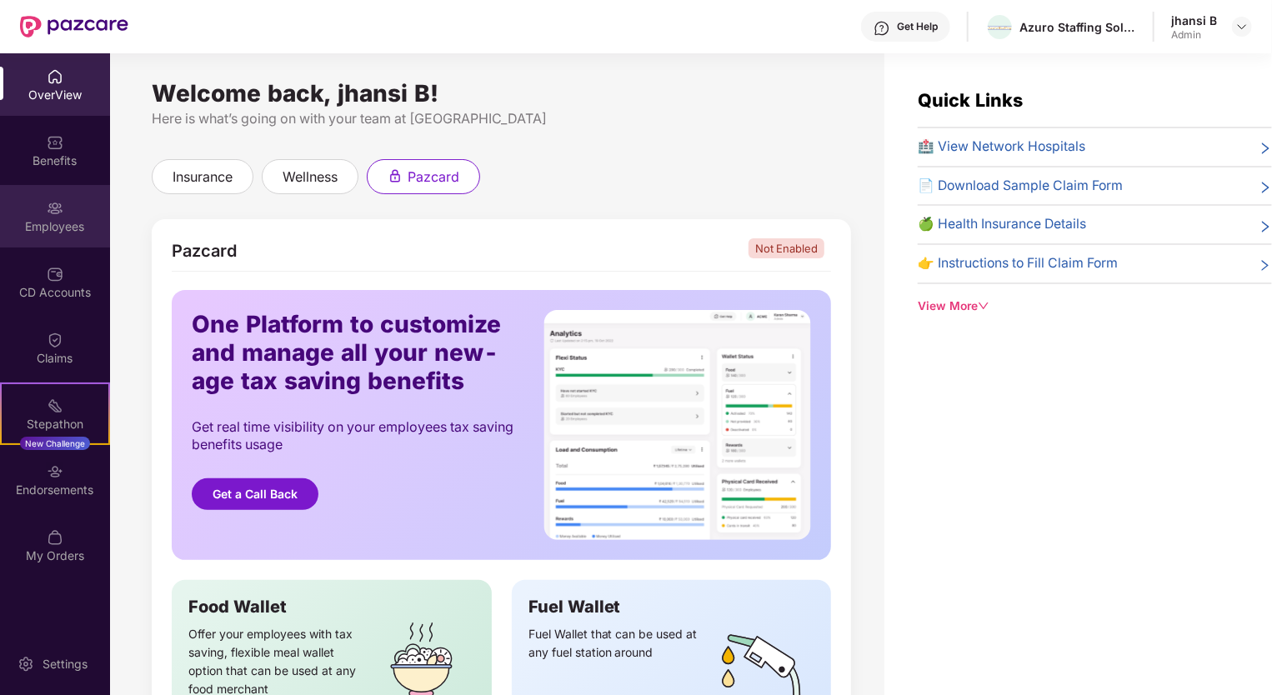
click at [49, 218] on div "Employees" at bounding box center [55, 226] width 110 height 17
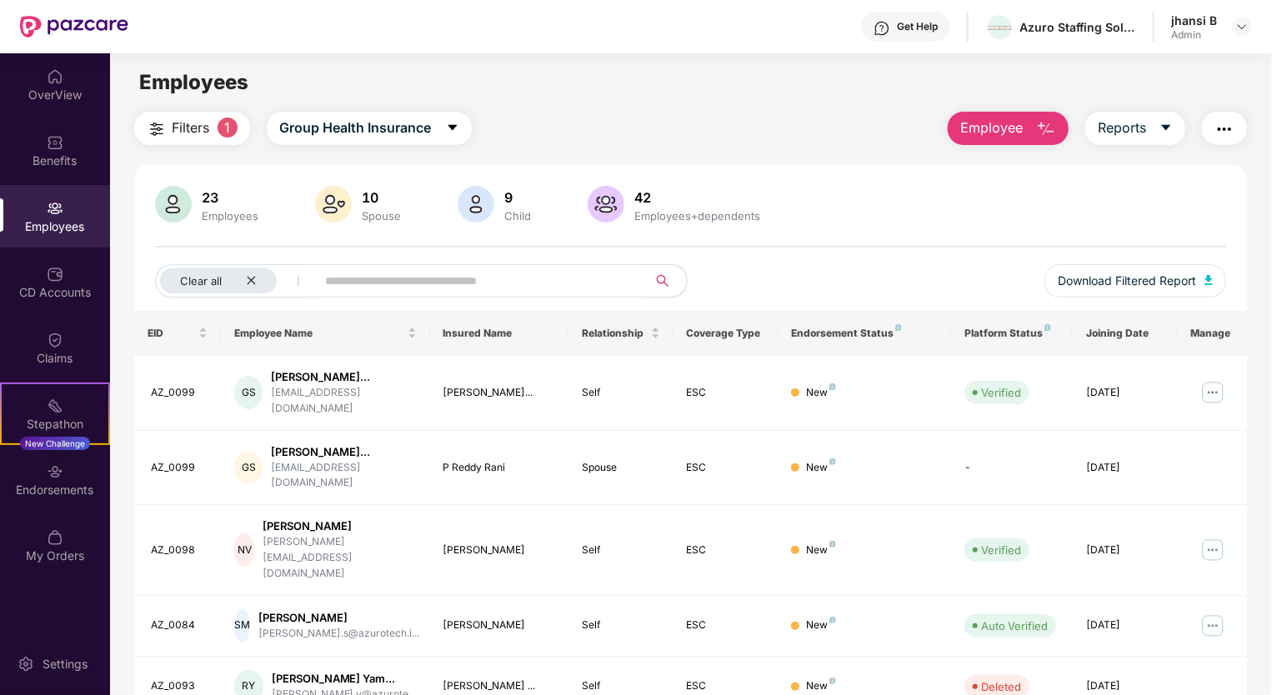
click at [240, 127] on button "Filters 1" at bounding box center [192, 128] width 116 height 33
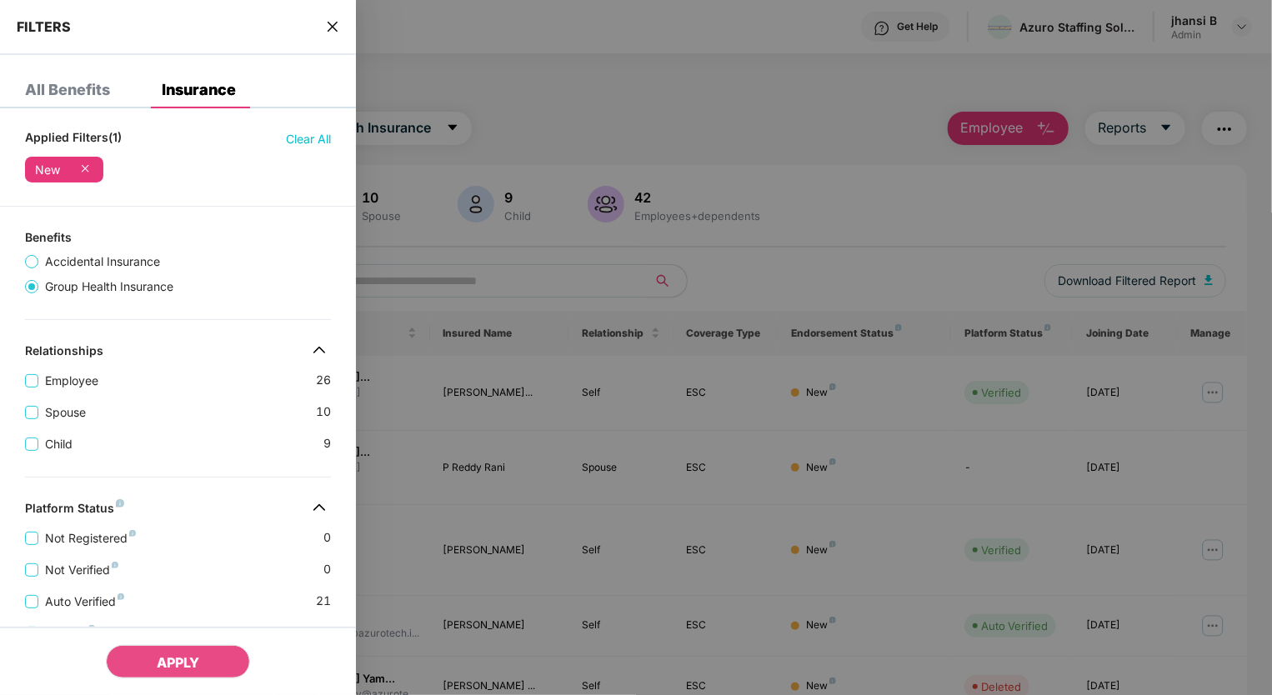
click at [80, 166] on icon at bounding box center [85, 168] width 17 height 17
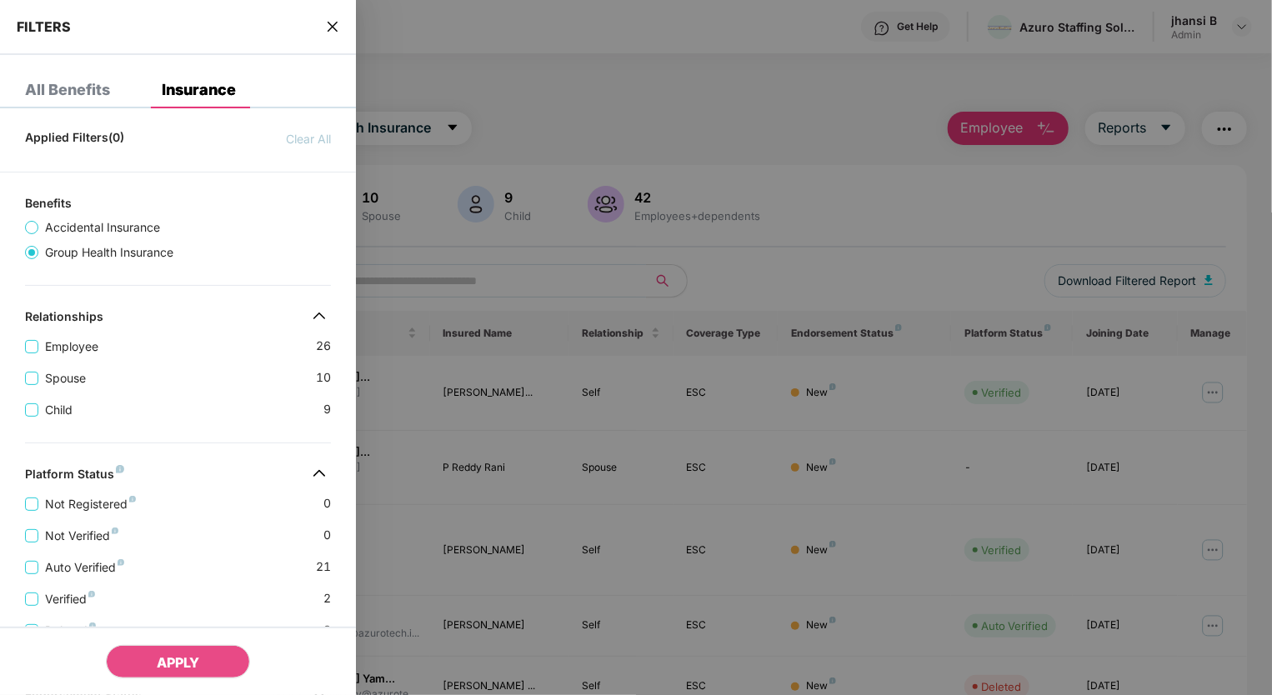
click at [780, 114] on div at bounding box center [636, 347] width 1272 height 695
click at [210, 645] on button "APPLY" at bounding box center [178, 661] width 144 height 33
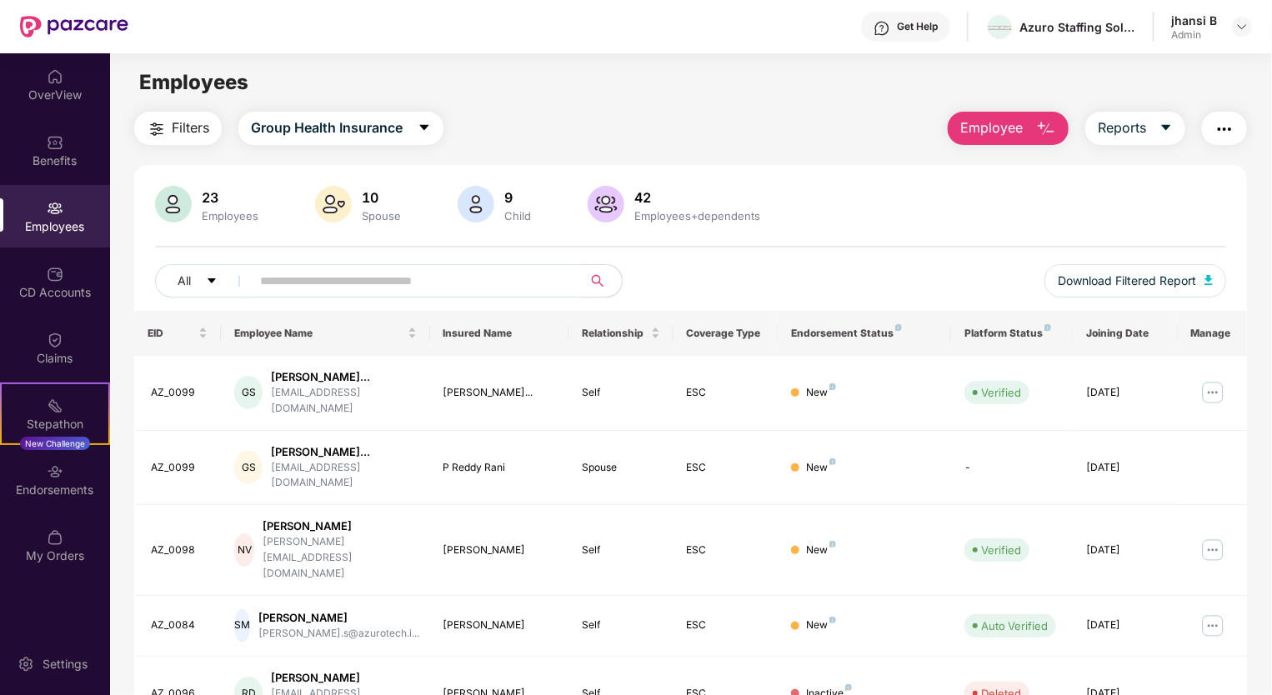
click at [350, 282] on input "text" at bounding box center [409, 280] width 299 height 25
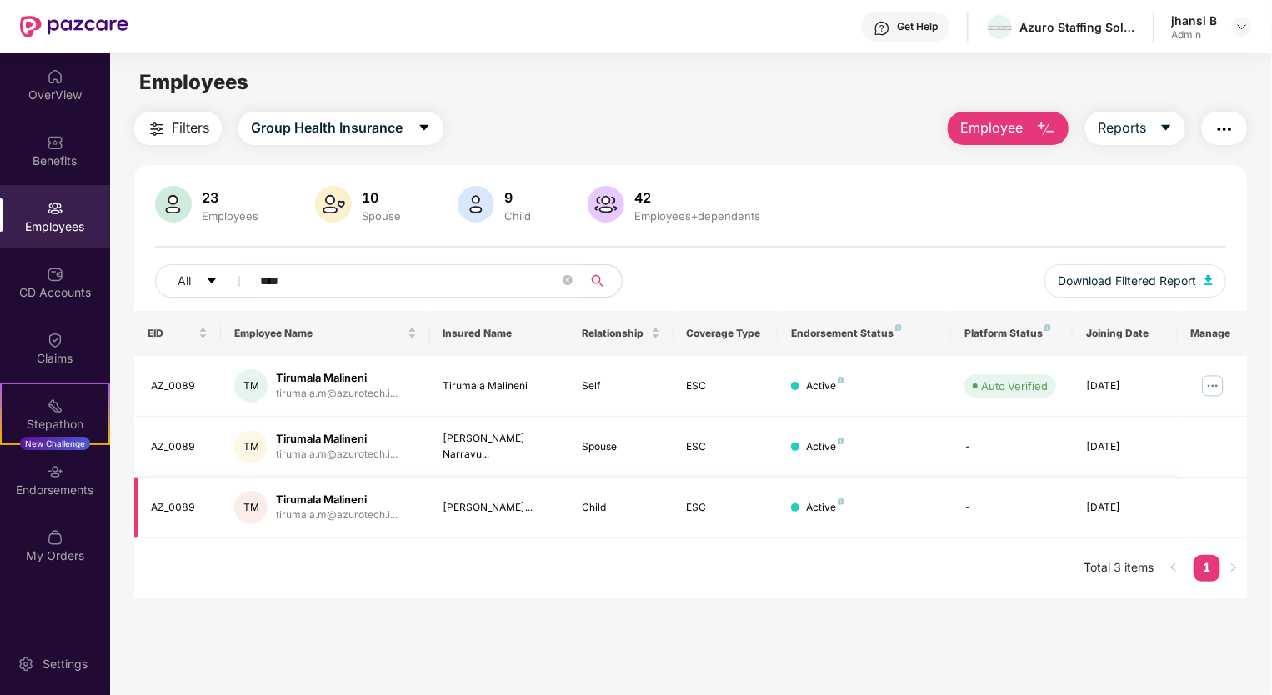
type input "****"
click at [320, 494] on div "Tirumala Malineni" at bounding box center [337, 500] width 122 height 16
click at [298, 500] on div "Tirumala Malineni" at bounding box center [337, 500] width 122 height 16
click at [58, 98] on div "OverView" at bounding box center [55, 95] width 110 height 17
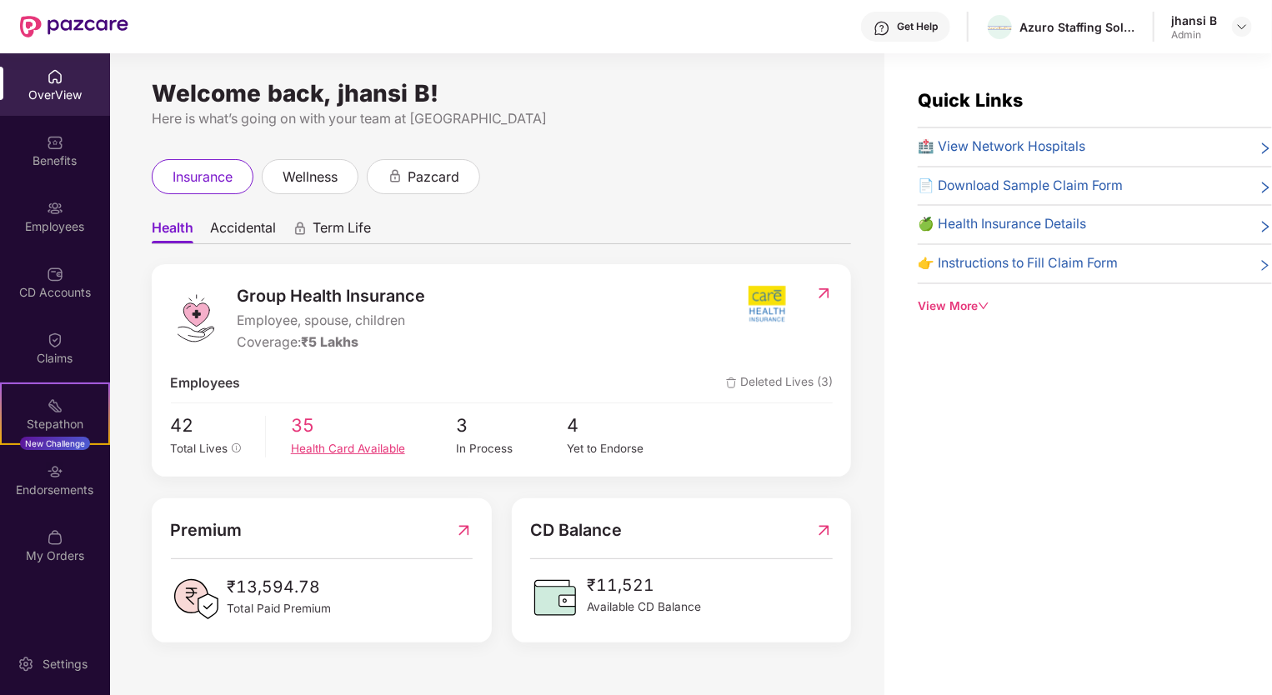
click at [294, 440] on div "Health Card Available" at bounding box center [374, 449] width 166 height 18
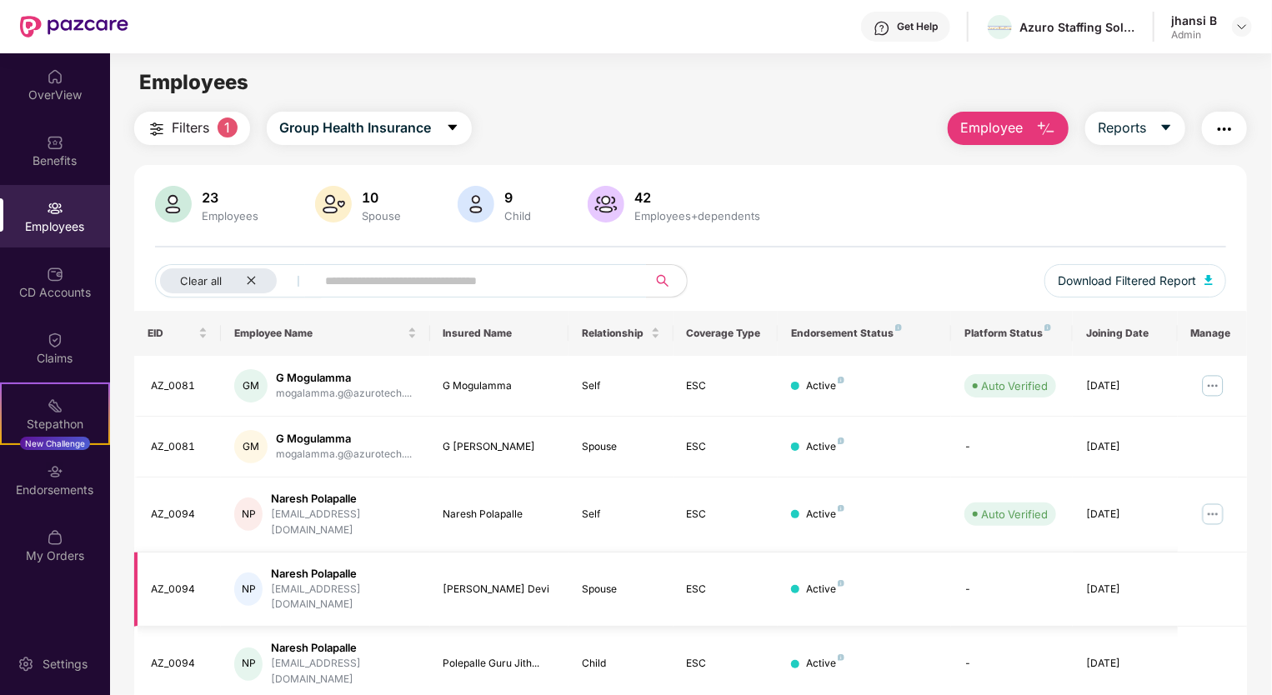
scroll to position [327, 0]
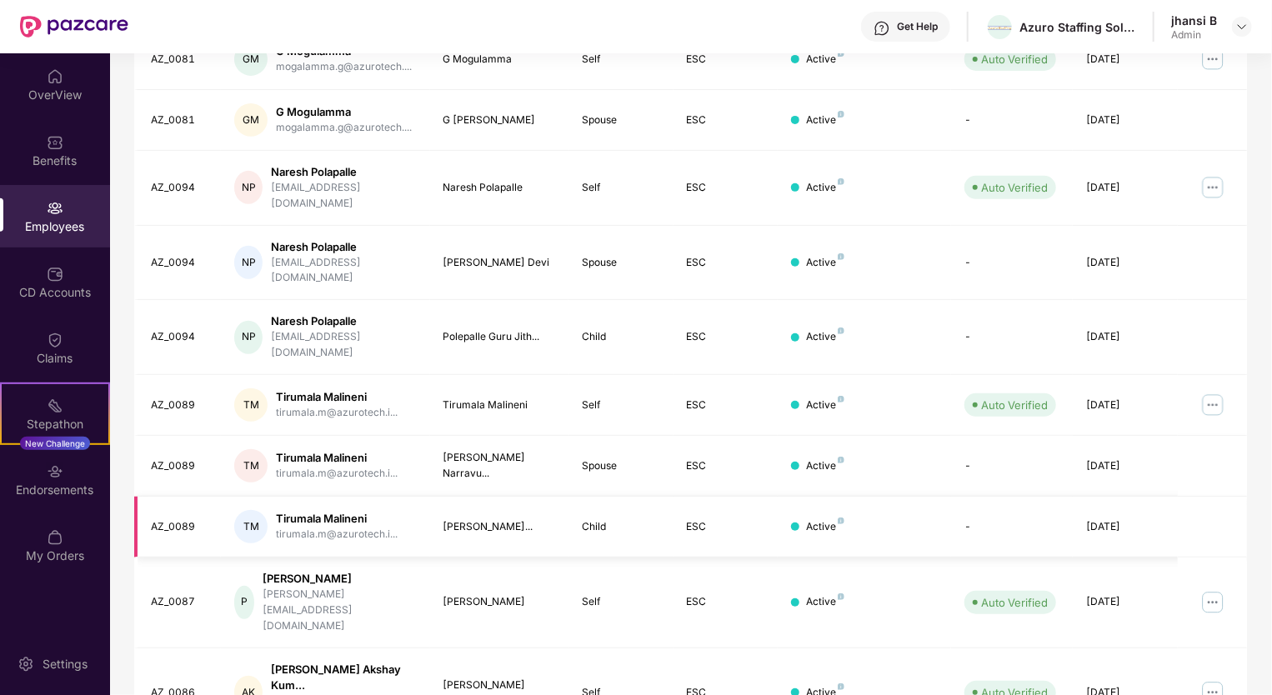
click at [274, 510] on div "TM Tirumala Malineni tirumala.m@azurotech.i..." at bounding box center [325, 526] width 182 height 33
click at [343, 511] on div "Tirumala Malineni" at bounding box center [337, 519] width 122 height 16
click at [511, 519] on div "[PERSON_NAME]..." at bounding box center [499, 527] width 113 height 16
click at [542, 519] on div "[PERSON_NAME]..." at bounding box center [499, 527] width 113 height 16
click at [1146, 497] on td "[DATE]" at bounding box center [1125, 527] width 104 height 61
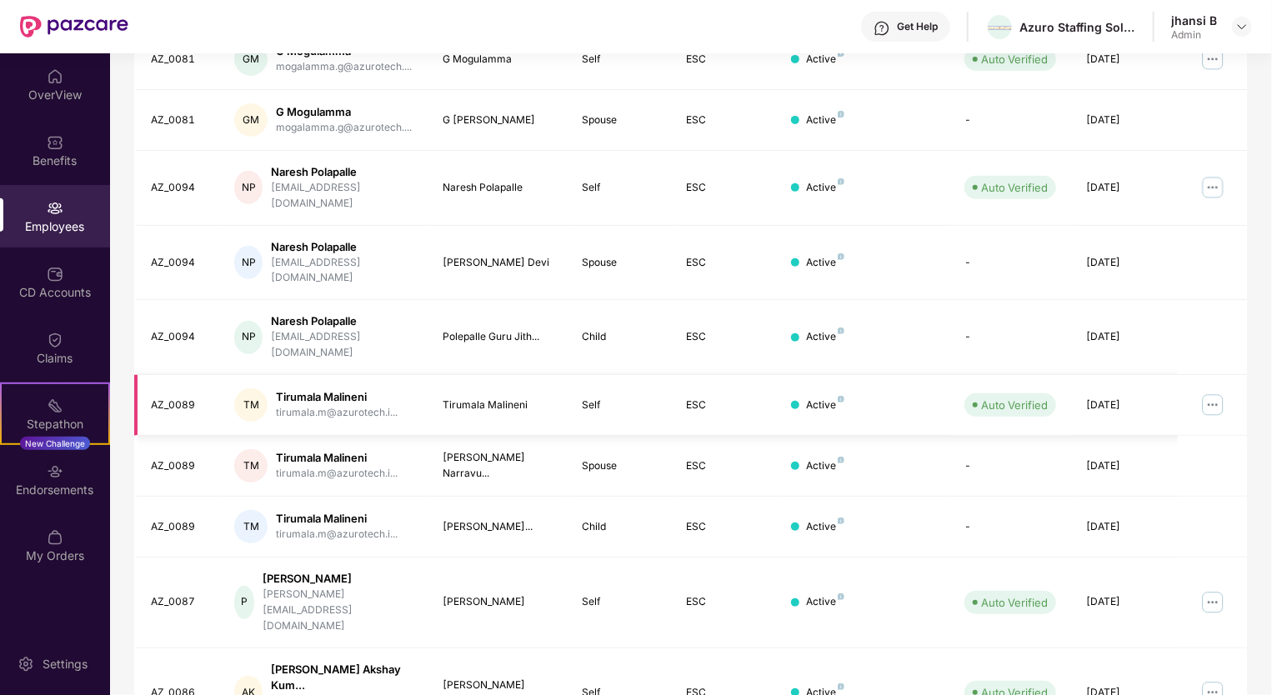
click at [1214, 392] on img at bounding box center [1212, 405] width 27 height 27
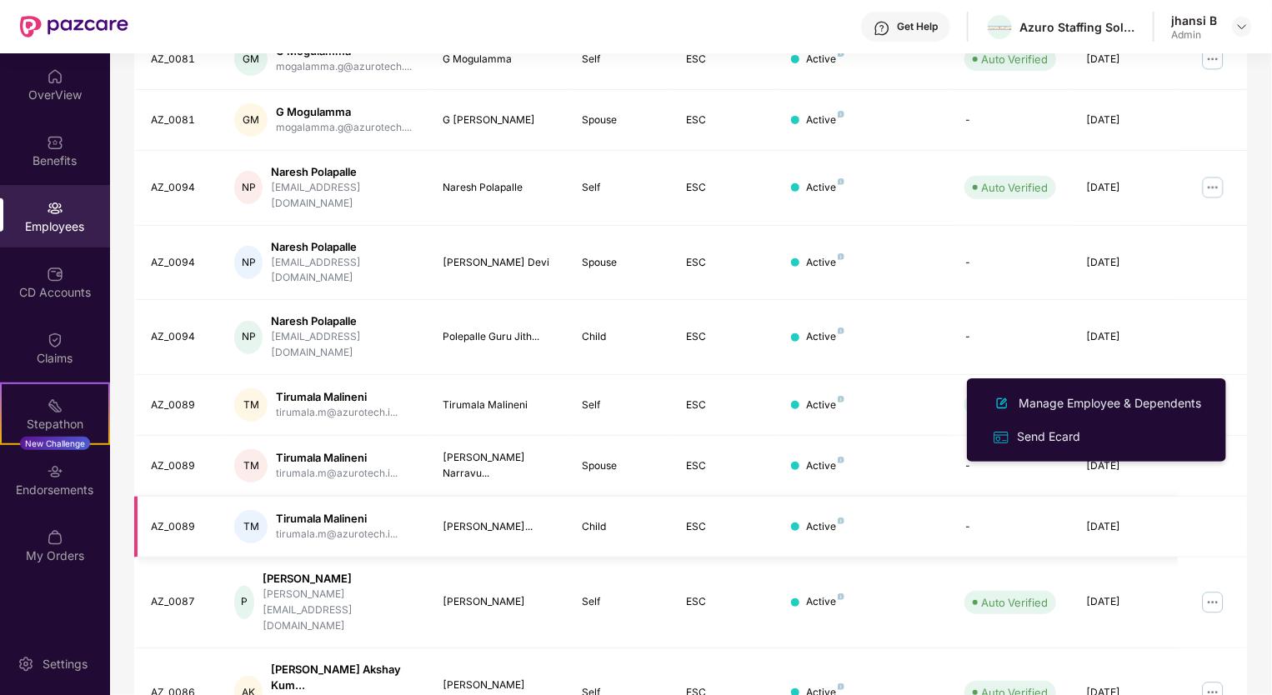
click at [593, 519] on div "Child" at bounding box center [621, 527] width 78 height 16
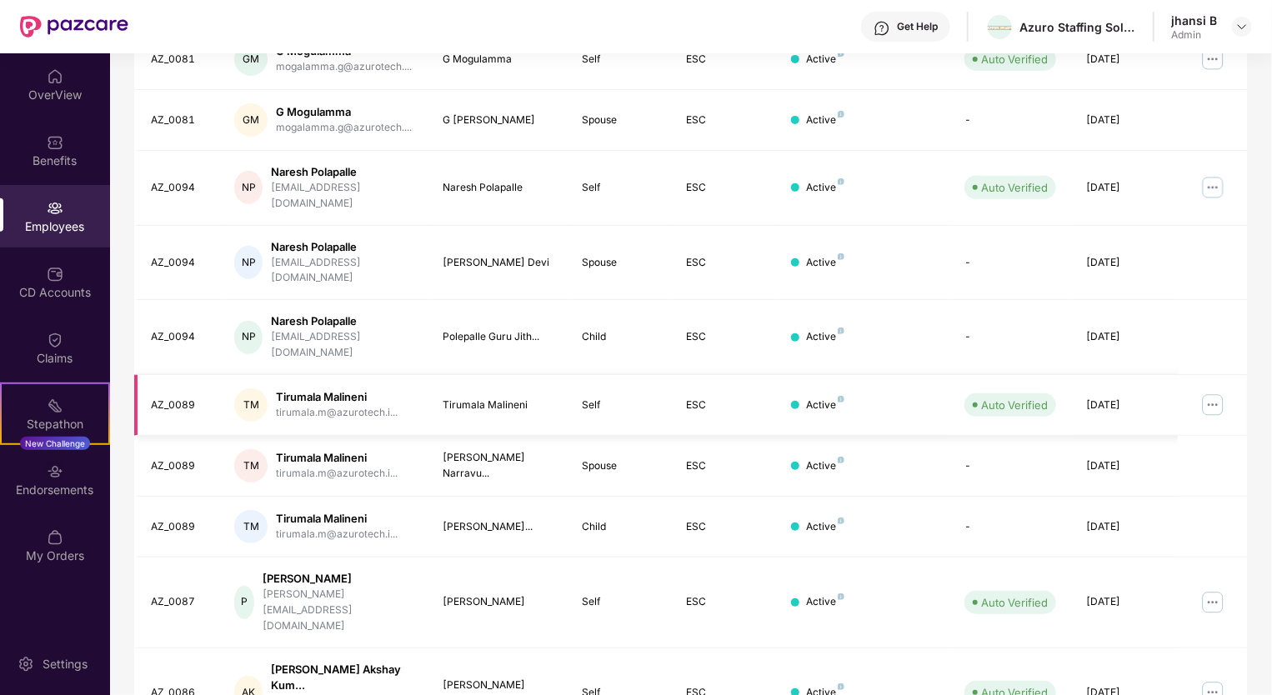
click at [1218, 392] on img at bounding box center [1212, 405] width 27 height 27
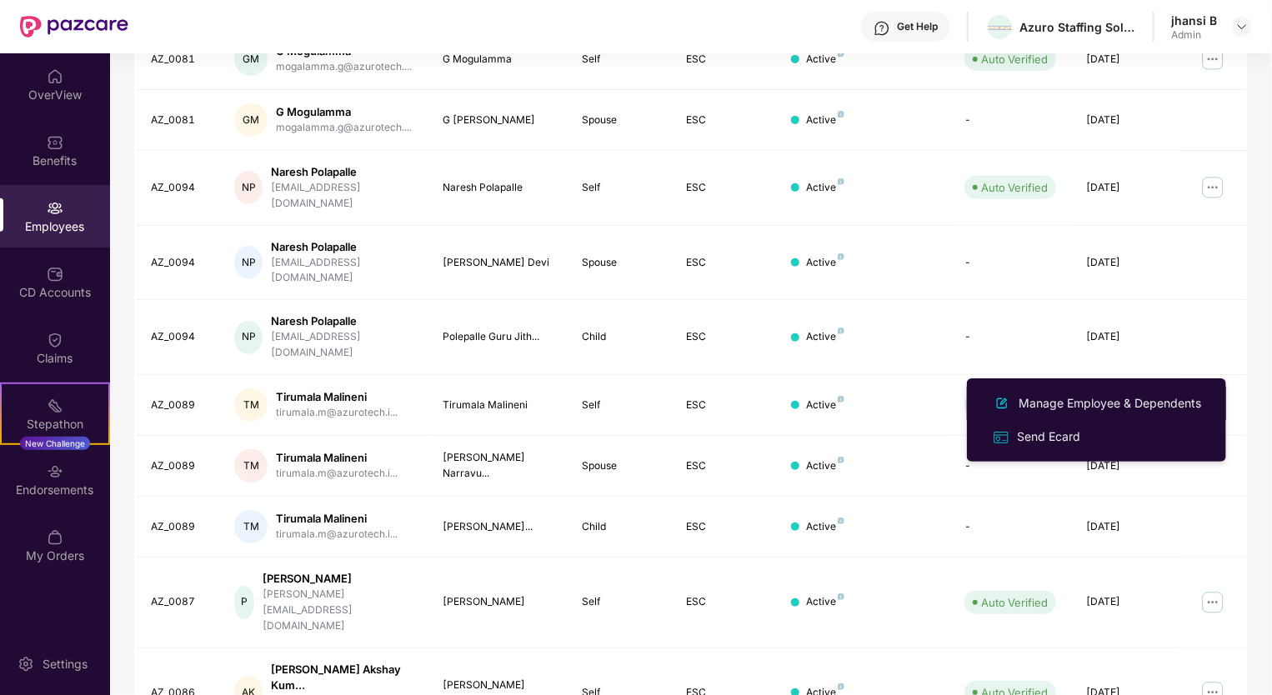
click at [1105, 399] on div "Manage Employee & Dependents" at bounding box center [1109, 403] width 189 height 18
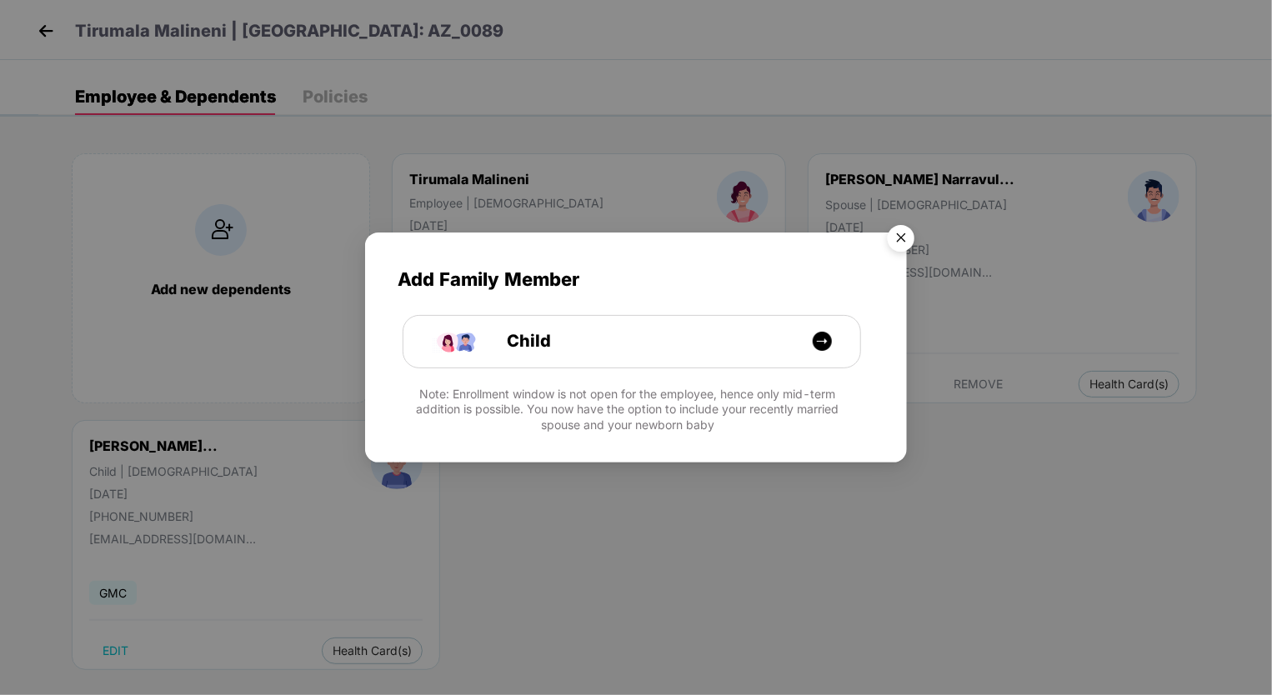
click at [912, 241] on img "Close" at bounding box center [901, 241] width 47 height 47
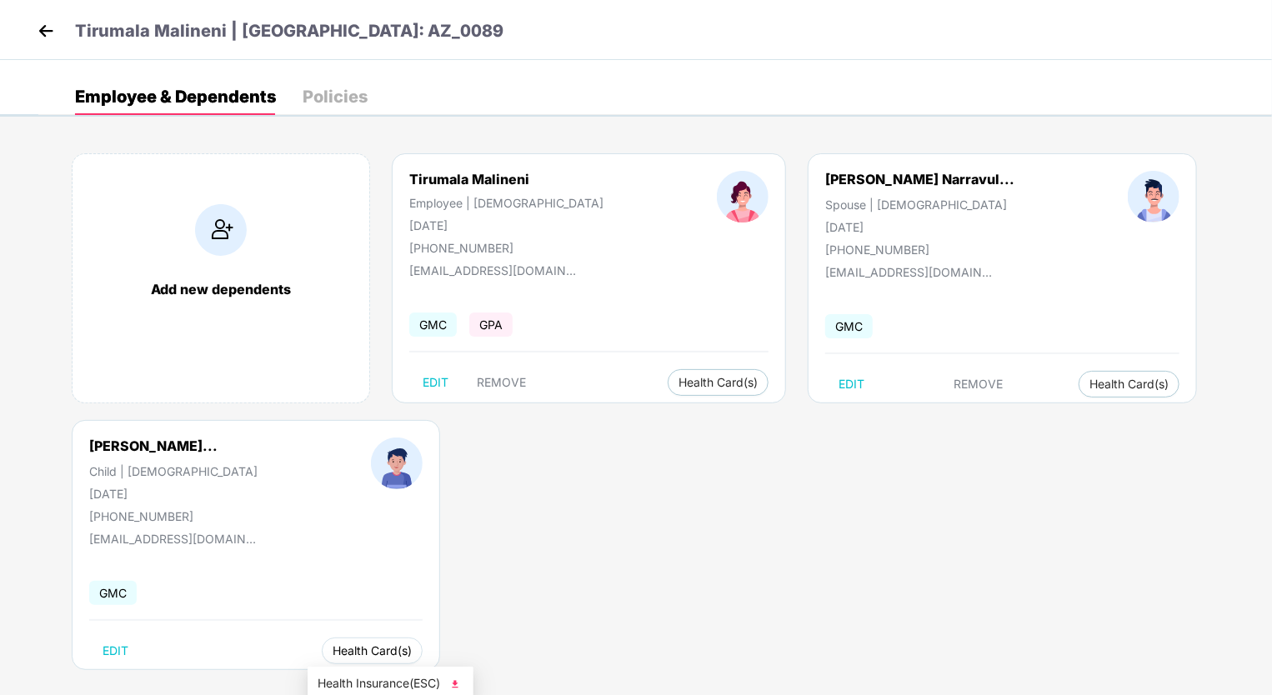
click at [336, 653] on span "Health Card(s)" at bounding box center [372, 651] width 79 height 8
click at [362, 639] on button "Health Card(s)" at bounding box center [372, 651] width 101 height 27
click at [373, 684] on span "Health Insurance(ESC)" at bounding box center [391, 683] width 146 height 18
click at [678, 383] on span "Health Card(s)" at bounding box center [717, 382] width 79 height 8
click at [668, 372] on button "Health Card(s)" at bounding box center [718, 382] width 101 height 27
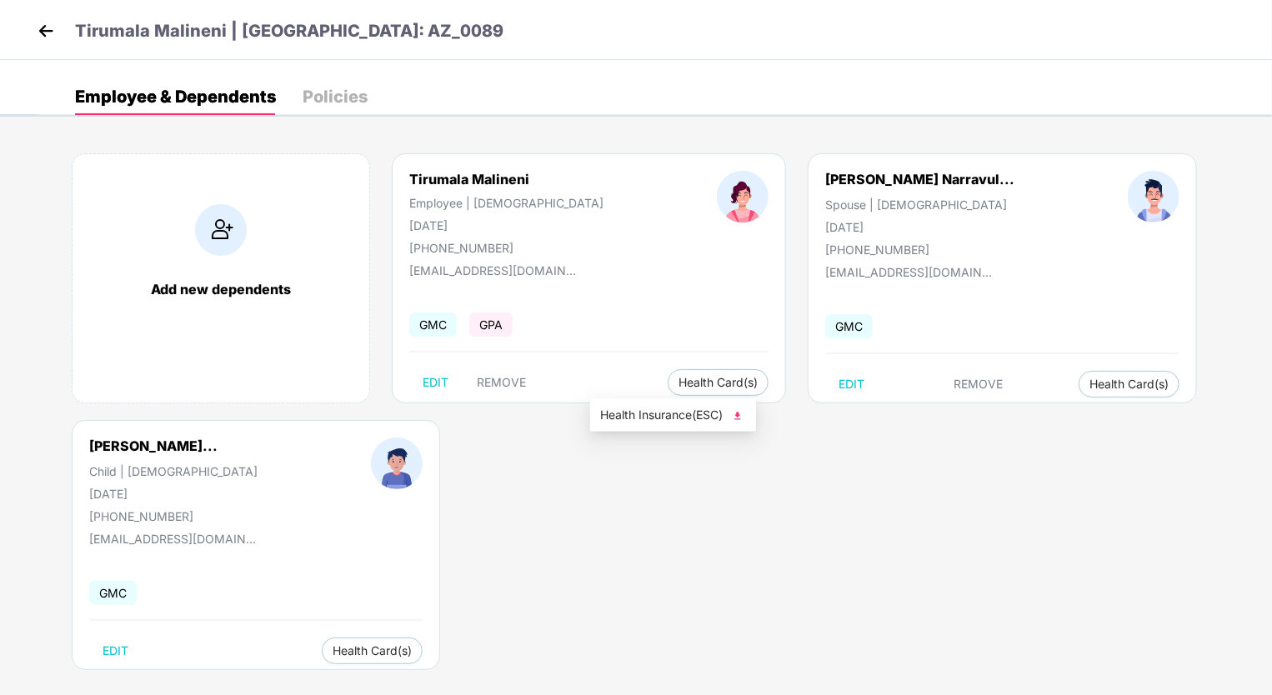
click at [656, 413] on span "Health Insurance(ESC)" at bounding box center [673, 415] width 146 height 18
click at [43, 19] on img at bounding box center [45, 30] width 25 height 25
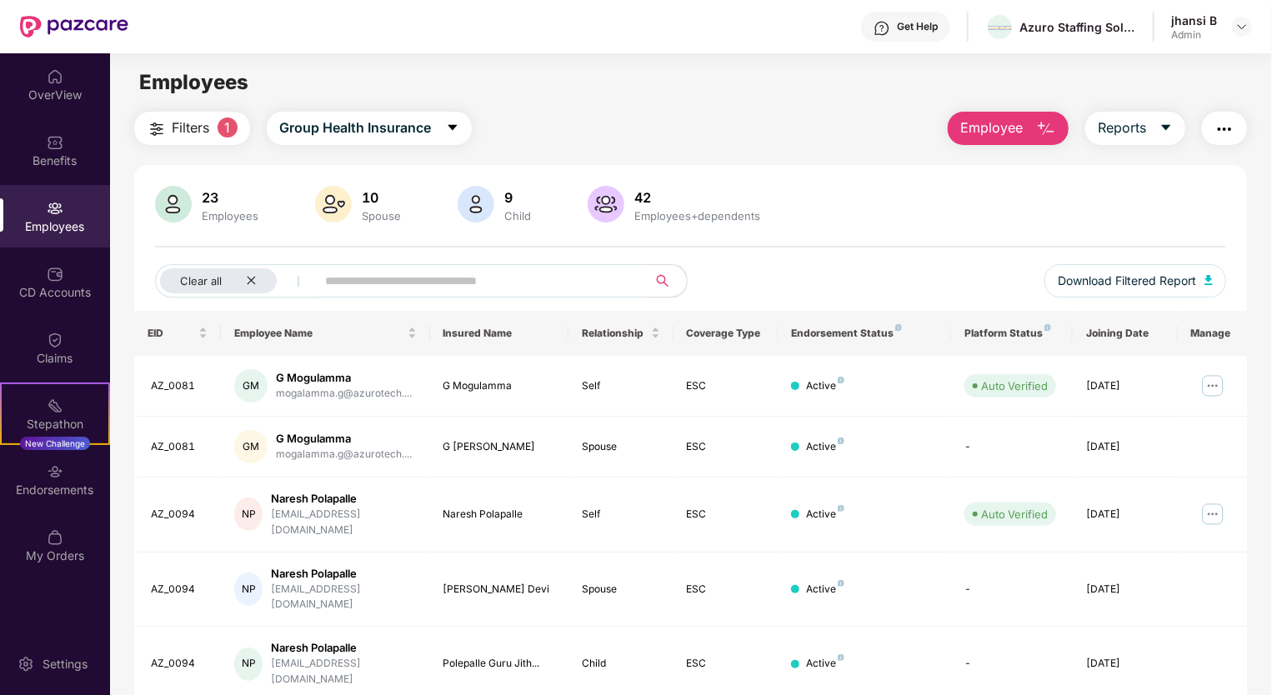
click at [197, 124] on span "Filters" at bounding box center [191, 128] width 38 height 21
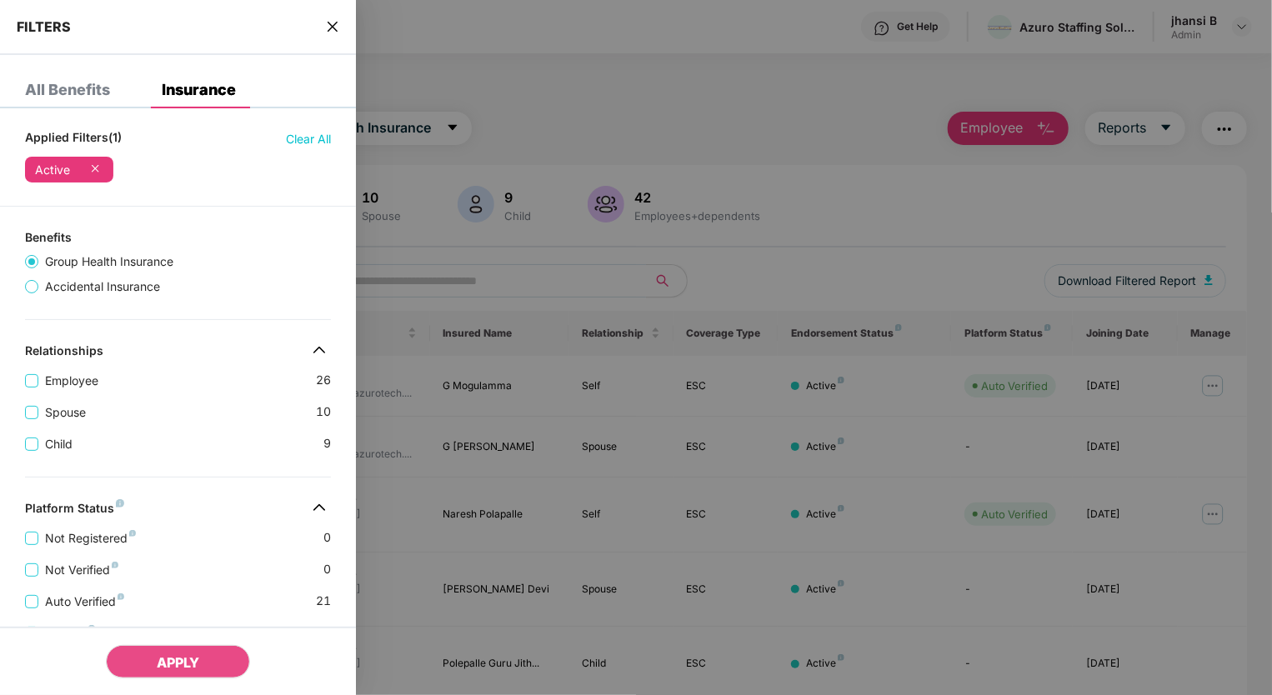
click at [94, 168] on icon at bounding box center [95, 168] width 7 height 7
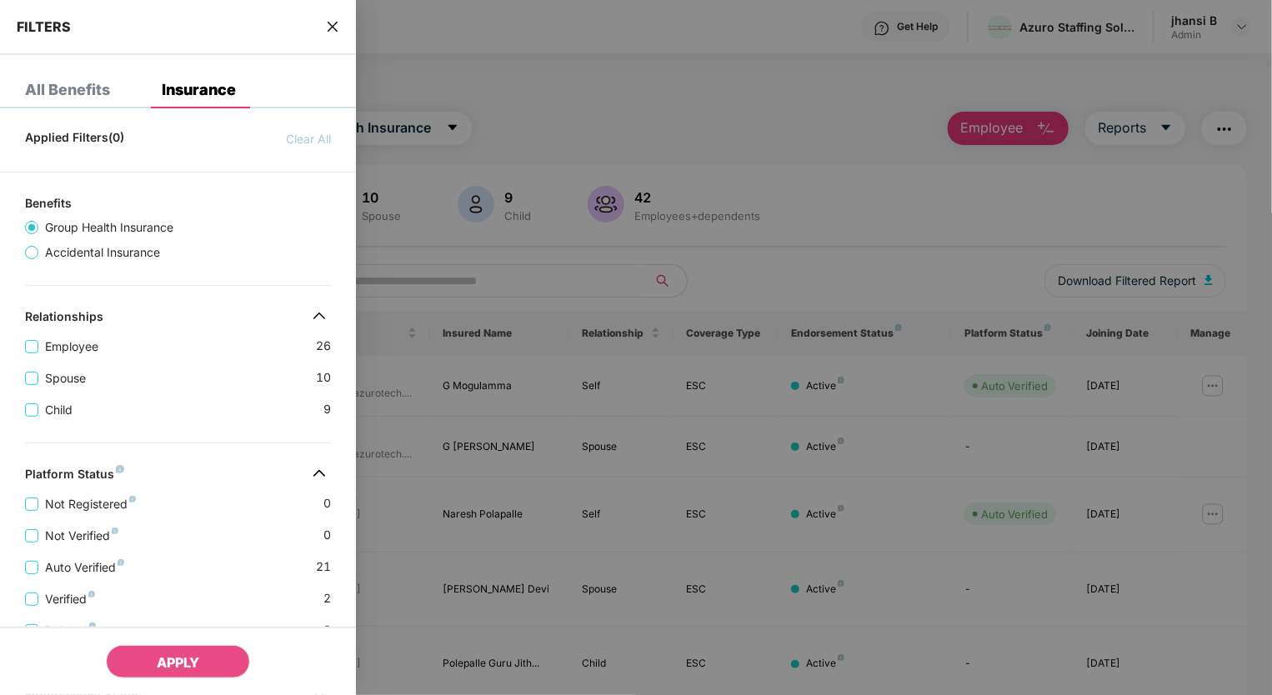
scroll to position [290, 0]
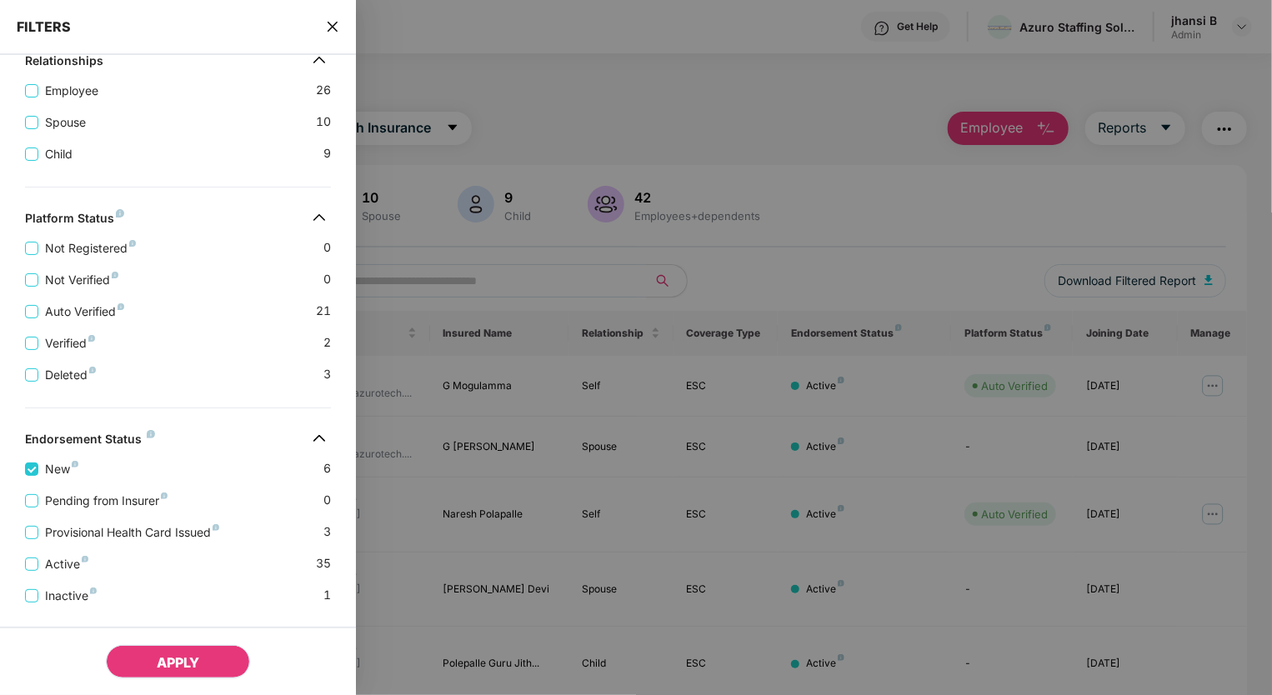
click at [180, 658] on span "APPLY" at bounding box center [178, 662] width 43 height 17
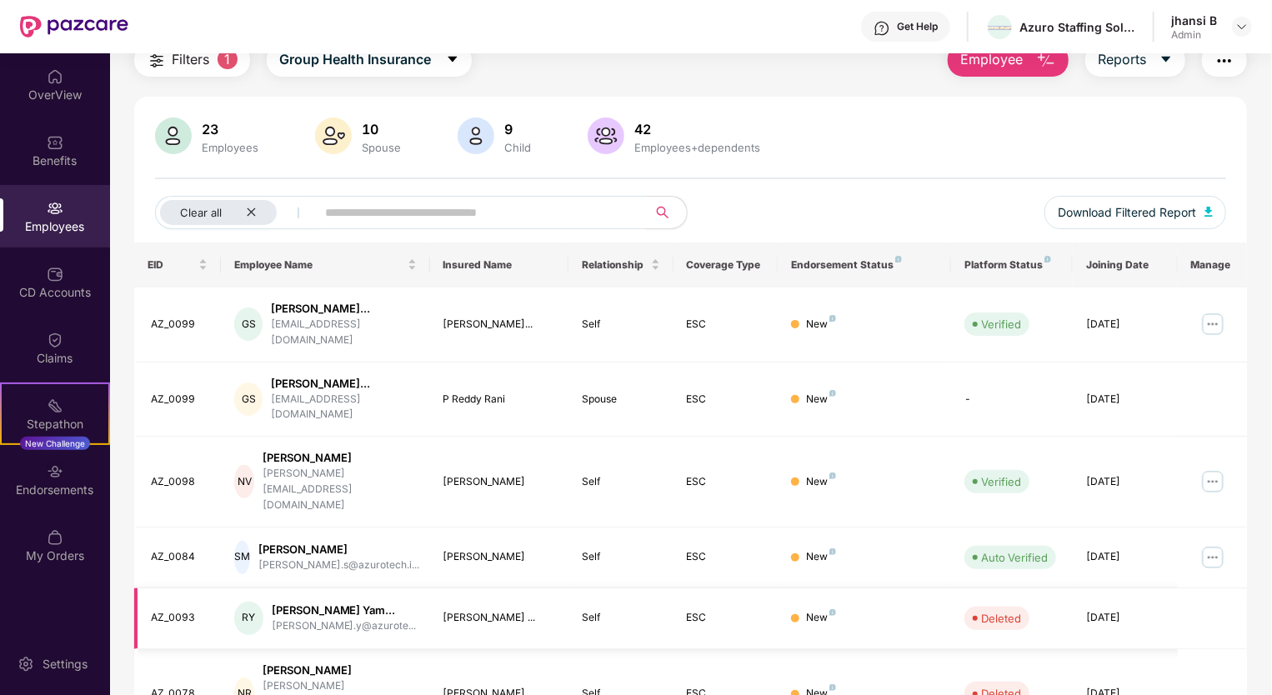
scroll to position [98, 0]
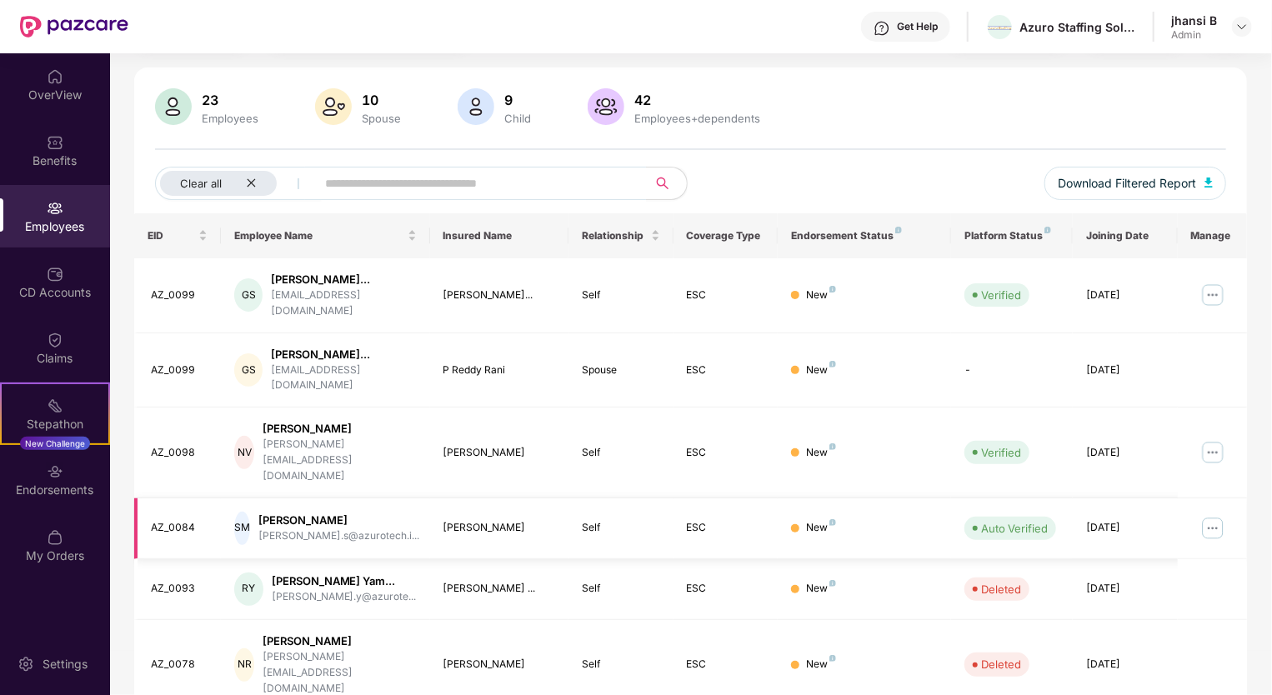
click at [1201, 515] on img at bounding box center [1212, 528] width 27 height 27
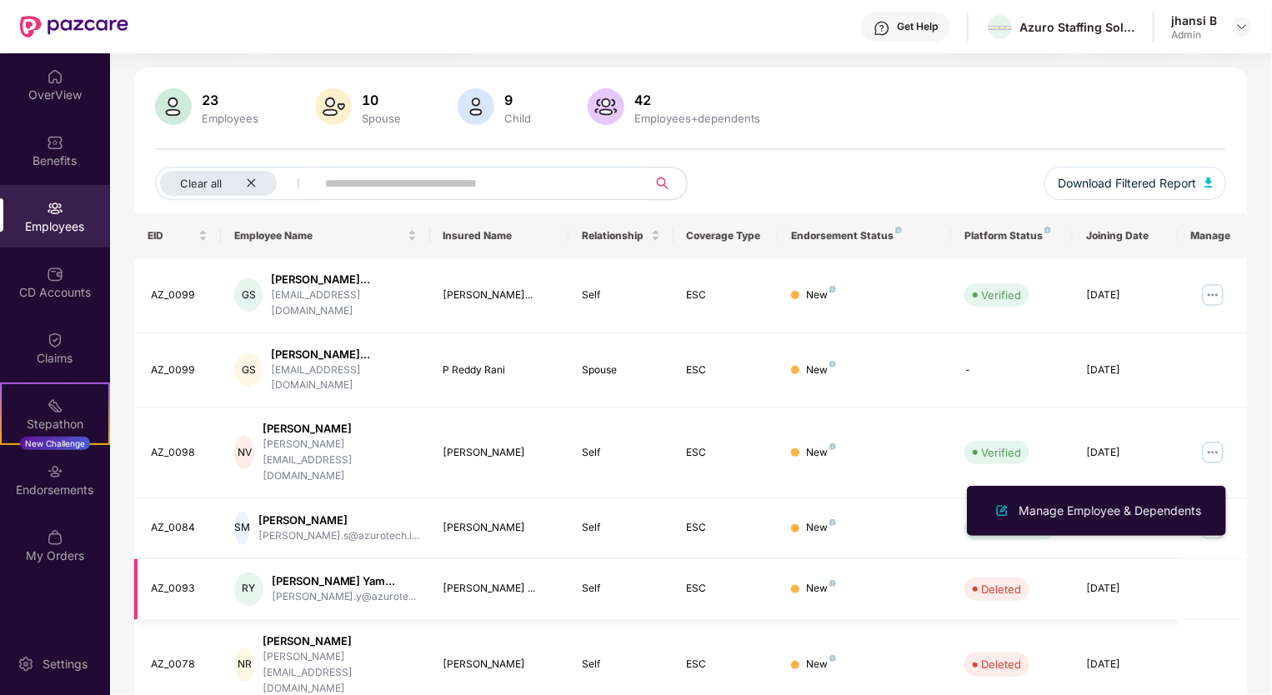
click at [1205, 559] on td at bounding box center [1212, 589] width 69 height 61
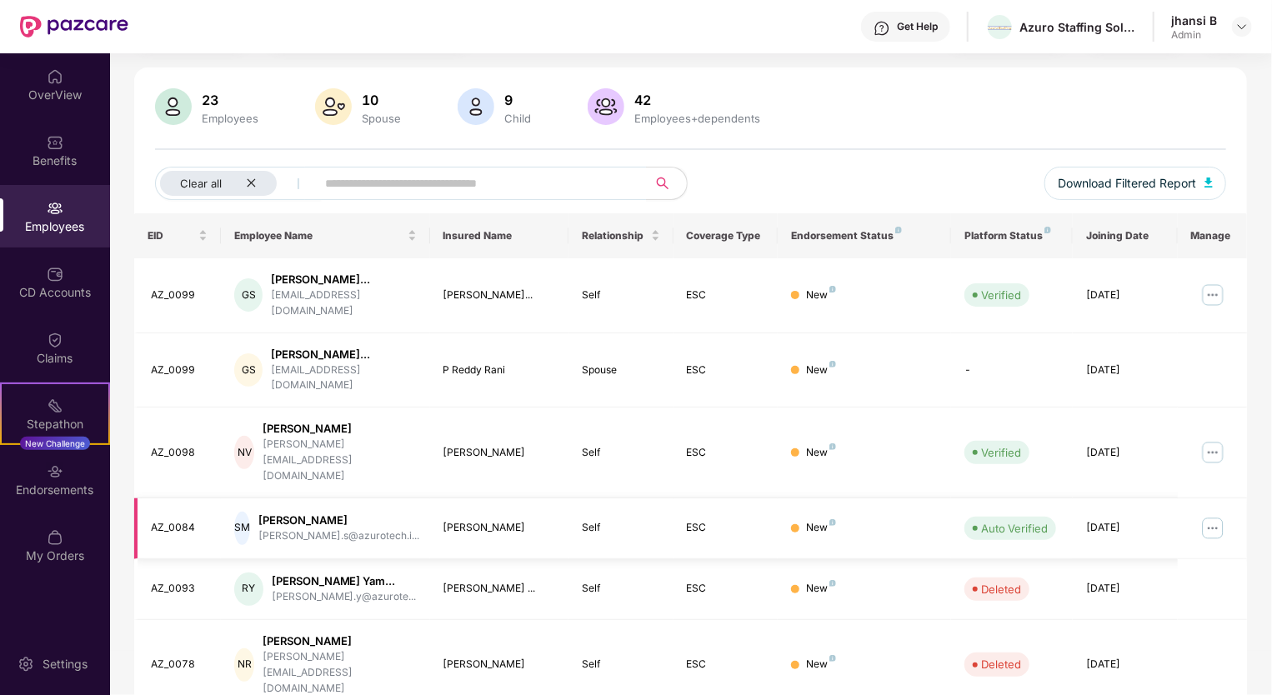
click at [1207, 515] on img at bounding box center [1212, 528] width 27 height 27
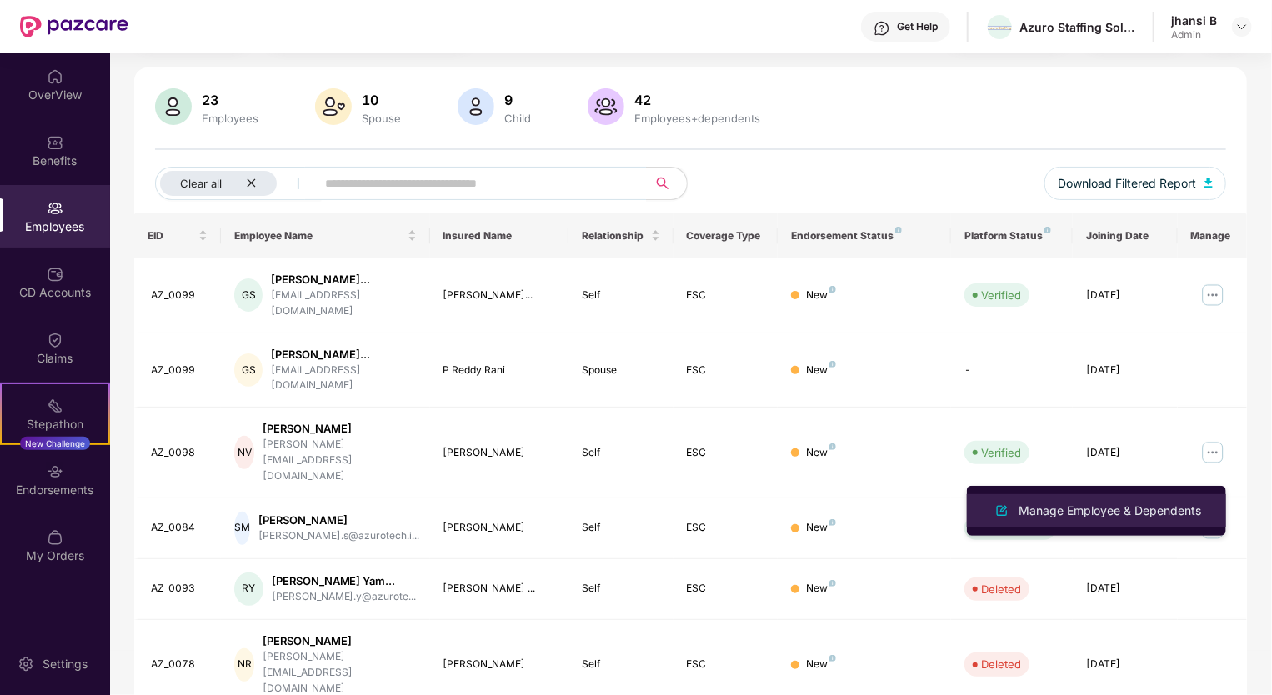
click at [1057, 518] on div "Manage Employee & Dependents" at bounding box center [1109, 511] width 189 height 18
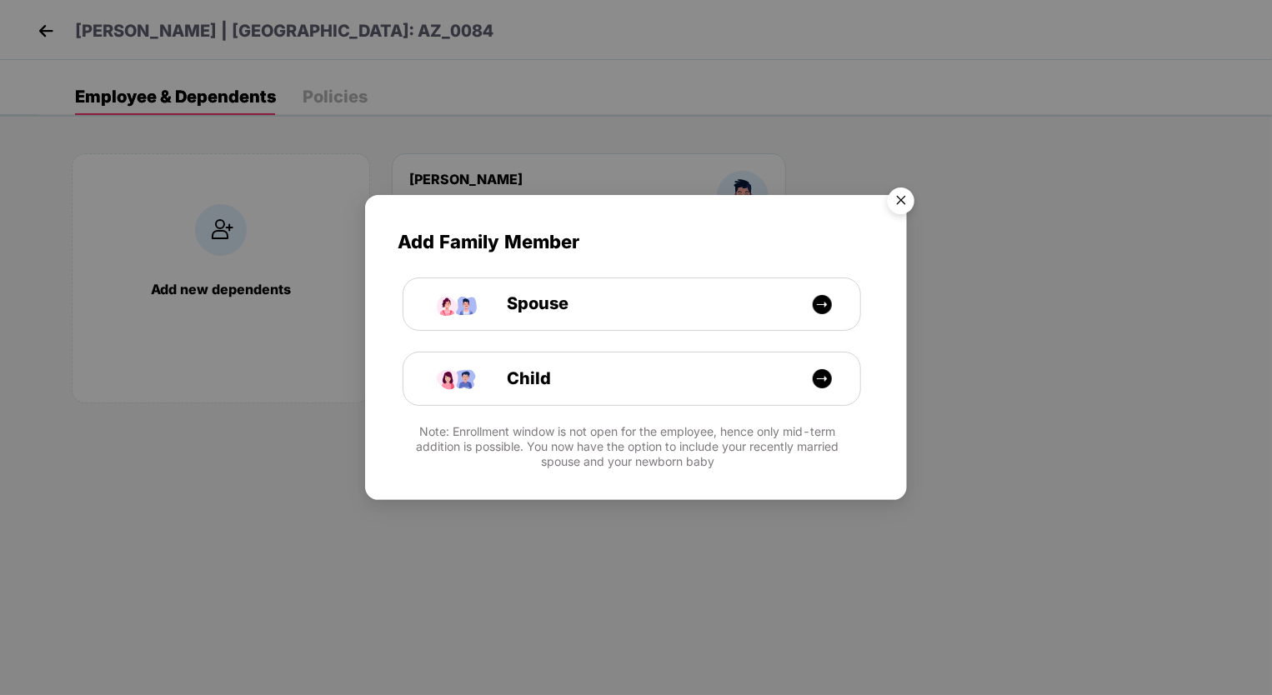
click at [906, 207] on img "Close" at bounding box center [901, 203] width 47 height 47
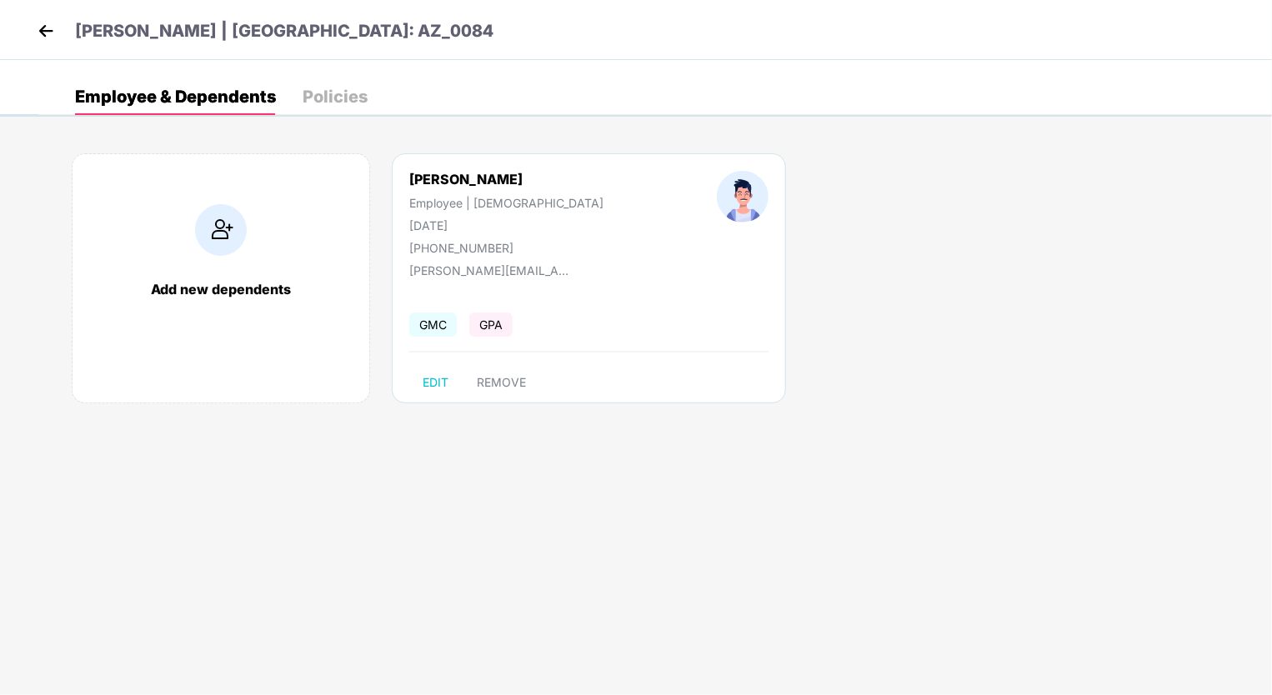
click at [359, 99] on div "Policies" at bounding box center [335, 96] width 65 height 17
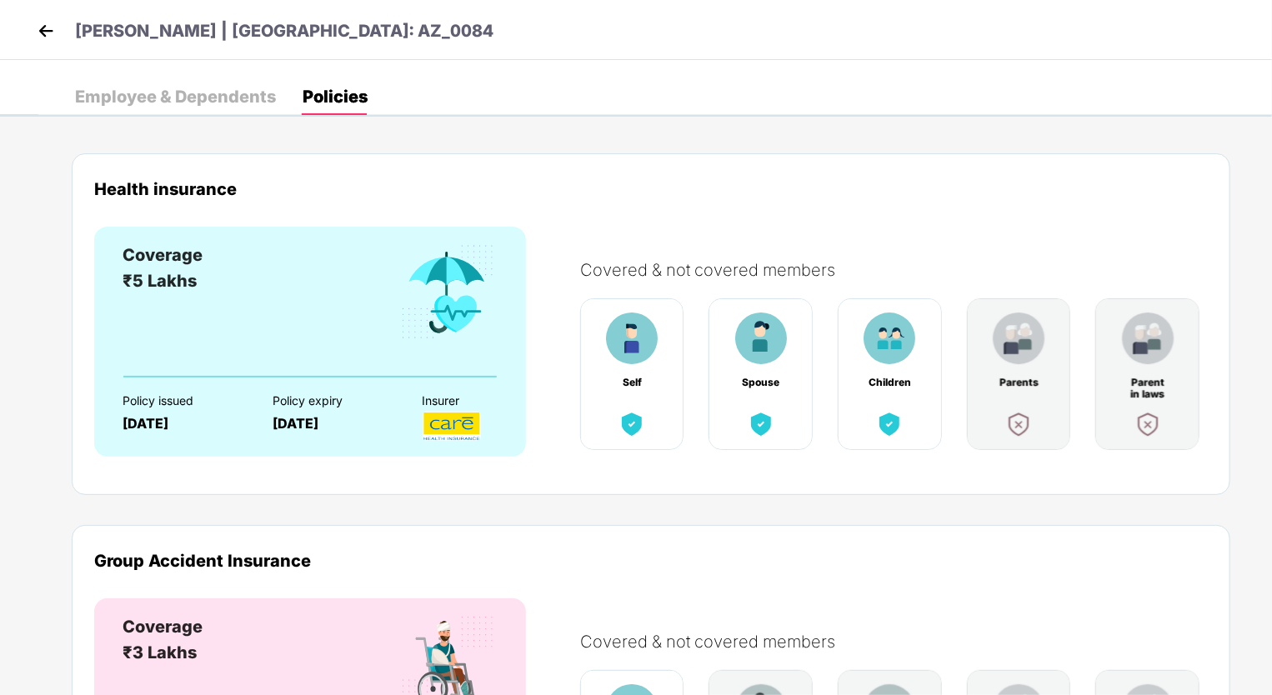
click at [622, 230] on div "Covered & not covered members Self Spouse Children Parents Parent in laws" at bounding box center [885, 343] width 644 height 232
drag, startPoint x: 553, startPoint y: 198, endPoint x: 552, endPoint y: 185, distance: 12.6
click at [553, 194] on div "Health insurance" at bounding box center [650, 188] width 1113 height 19
click at [233, 429] on div "[DATE]" at bounding box center [183, 424] width 121 height 16
click at [149, 332] on div "Coverage ₹5 Lakhs" at bounding box center [163, 309] width 80 height 133
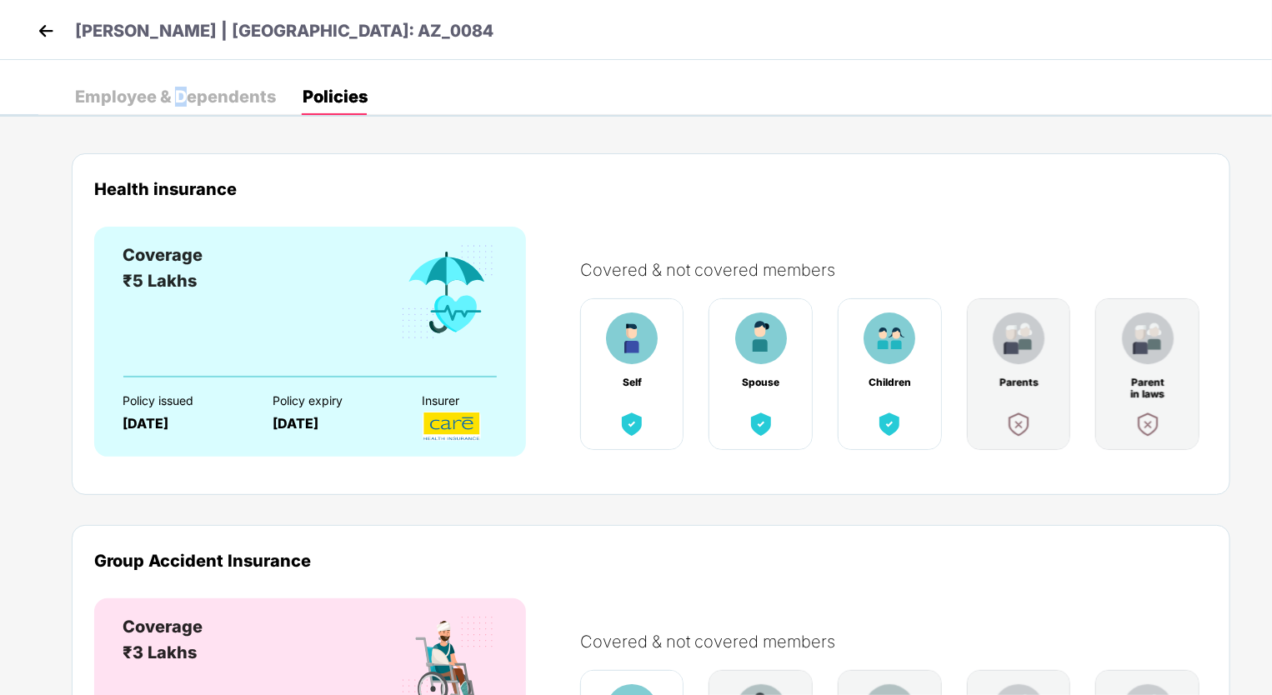
click at [181, 88] on div "Employee & Dependents" at bounding box center [175, 96] width 201 height 17
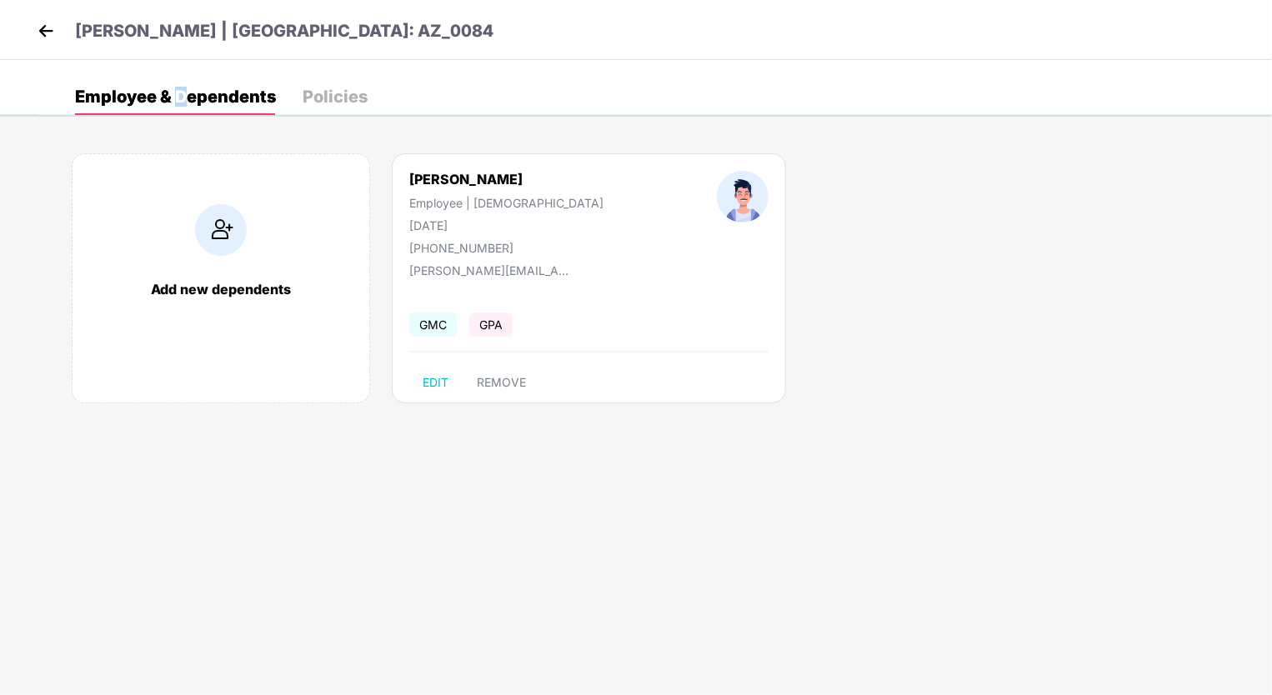
click at [48, 25] on img at bounding box center [45, 30] width 25 height 25
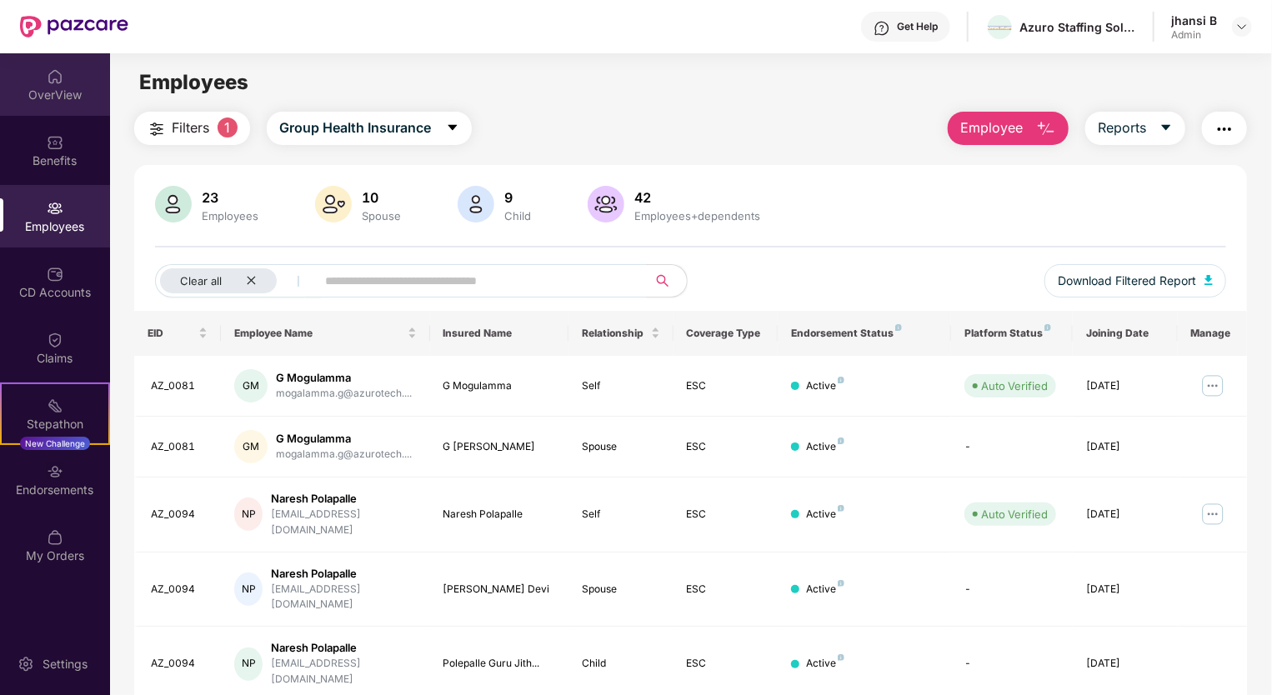
click at [50, 94] on div "OverView" at bounding box center [55, 95] width 110 height 17
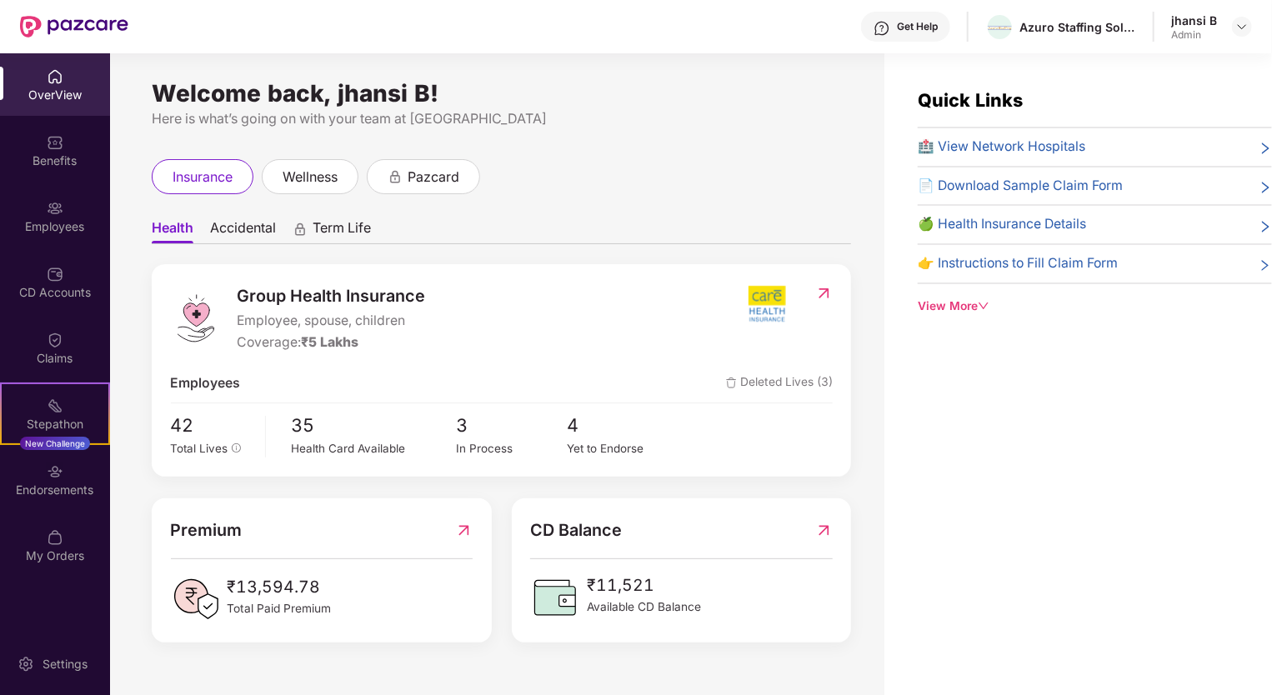
click at [613, 151] on div "Welcome back, jhansi B! Here is what’s going on with your team at Pazcare insur…" at bounding box center [497, 384] width 774 height 662
click at [63, 153] on div "Benefits" at bounding box center [55, 161] width 110 height 17
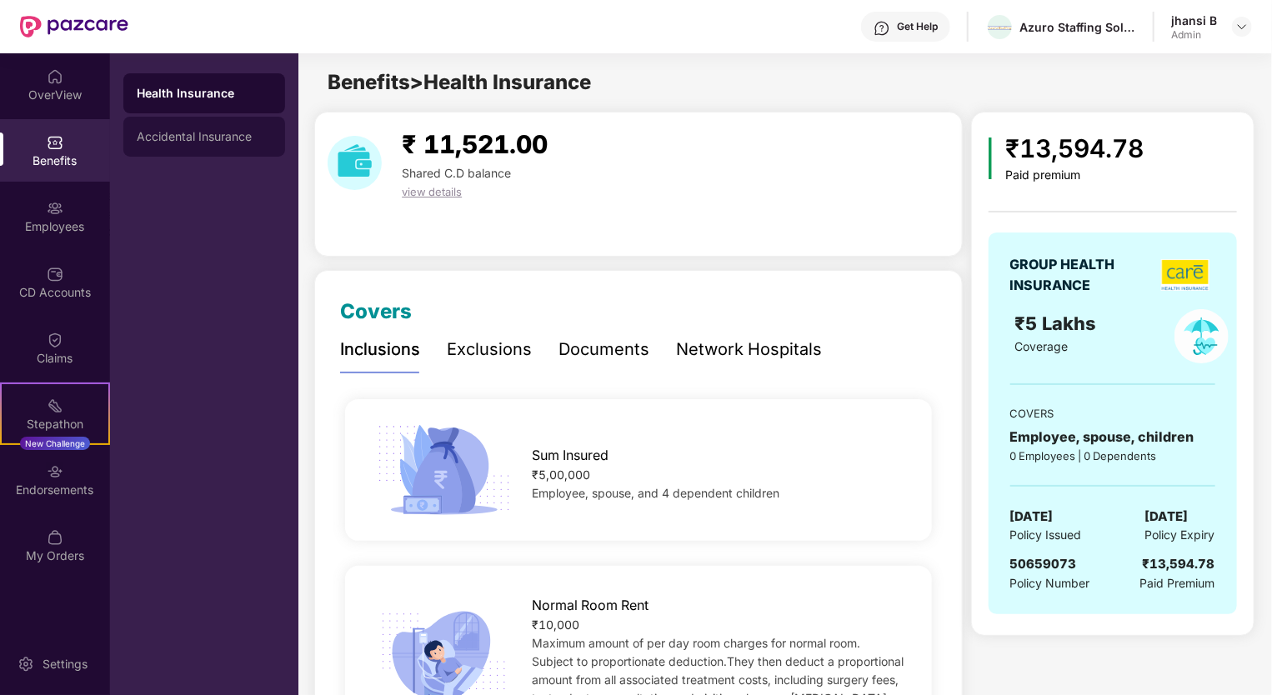
click at [163, 145] on div "Accidental Insurance" at bounding box center [204, 137] width 162 height 40
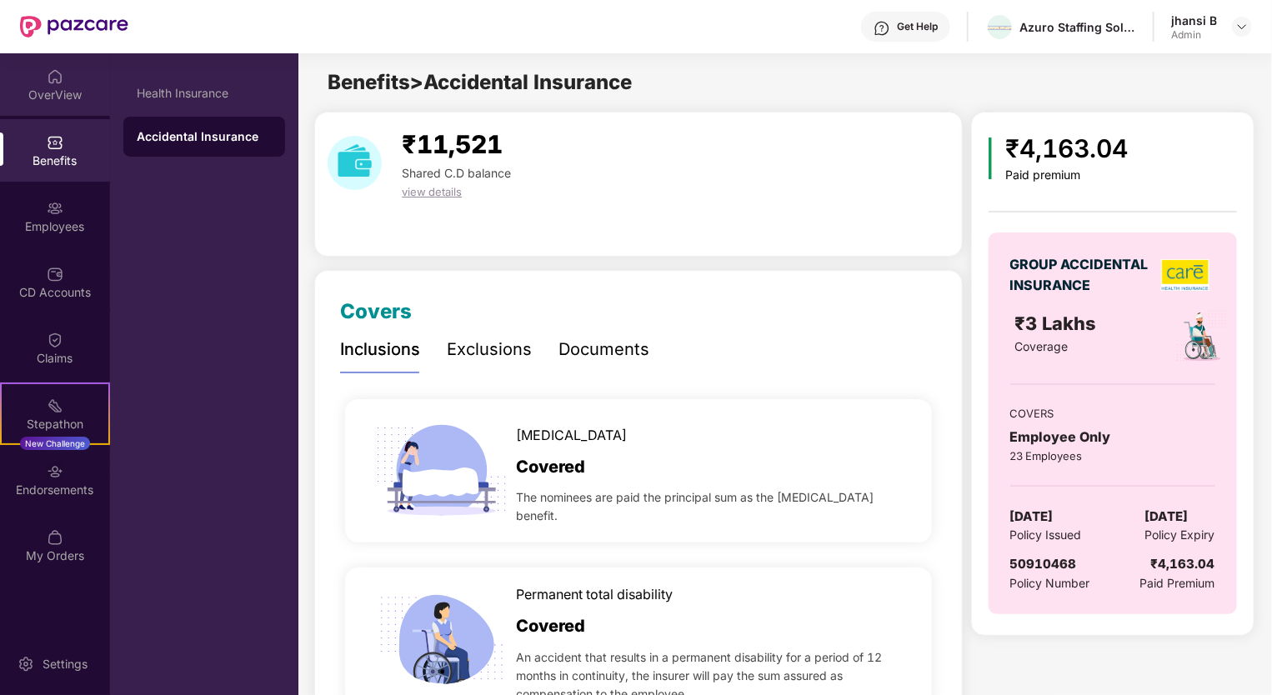
click at [57, 88] on div "OverView" at bounding box center [55, 95] width 110 height 17
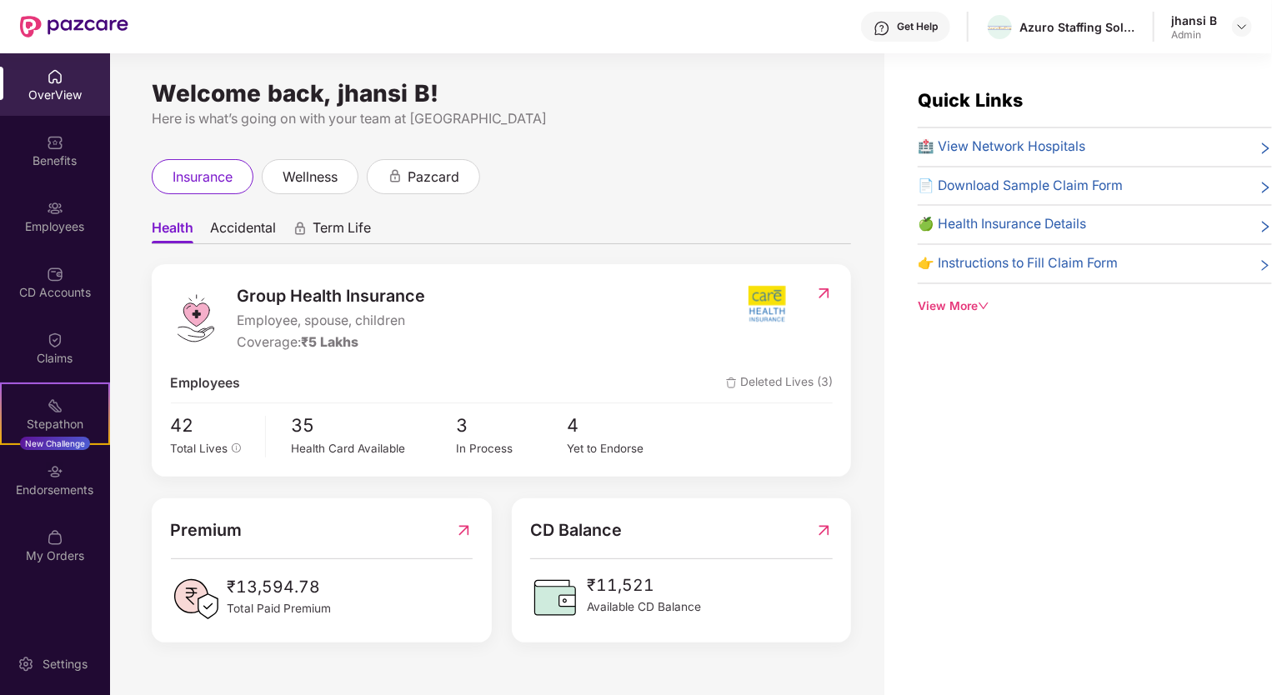
click at [240, 235] on span "Accidental" at bounding box center [243, 231] width 66 height 24
click at [351, 225] on span "Term Life" at bounding box center [342, 231] width 58 height 24
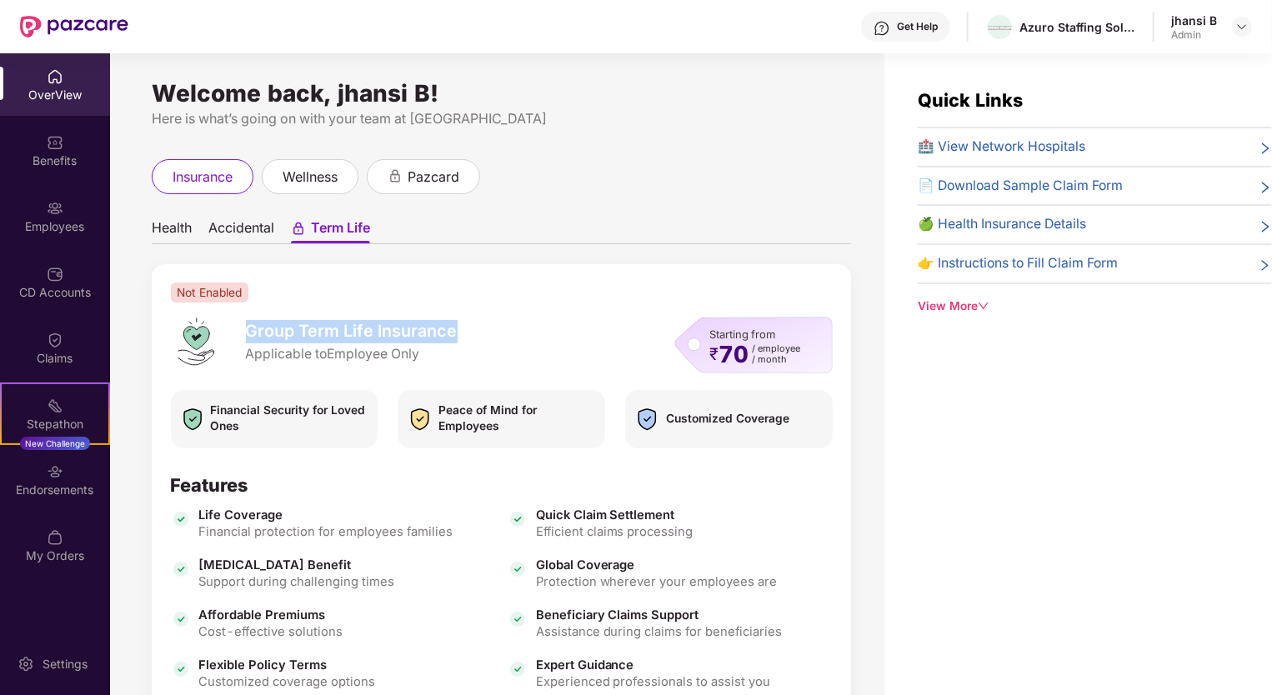
drag, startPoint x: 248, startPoint y: 332, endPoint x: 460, endPoint y: 336, distance: 211.7
click at [460, 336] on div "Group Term Life Insurance Applicable to Employee Only" at bounding box center [314, 345] width 313 height 57
drag, startPoint x: 460, startPoint y: 336, endPoint x: 337, endPoint y: 349, distance: 124.1
click at [337, 349] on span "Applicable to Employee Only" at bounding box center [352, 354] width 212 height 18
drag, startPoint x: 252, startPoint y: 329, endPoint x: 447, endPoint y: 329, distance: 195.0
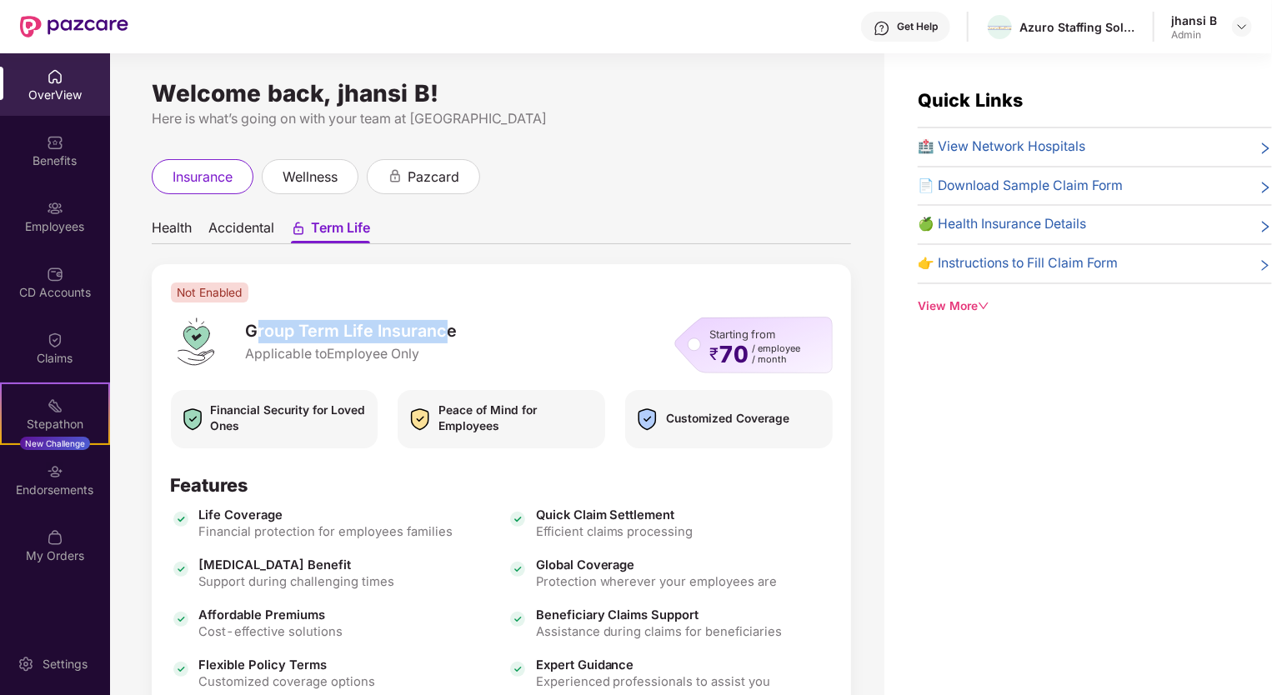
click at [447, 329] on span "Group Term Life Insurance" at bounding box center [352, 331] width 212 height 23
drag, startPoint x: 447, startPoint y: 329, endPoint x: 530, endPoint y: 346, distance: 85.0
click at [530, 346] on div "Group Term Life Insurance Applicable to Employee Only Starting from ₹ 70 / empl…" at bounding box center [502, 345] width 688 height 57
drag, startPoint x: 471, startPoint y: 334, endPoint x: 250, endPoint y: 339, distance: 220.9
click at [250, 339] on div "Group Term Life Insurance Applicable to Employee Only Starting from ₹ 70 / empl…" at bounding box center [502, 345] width 688 height 57
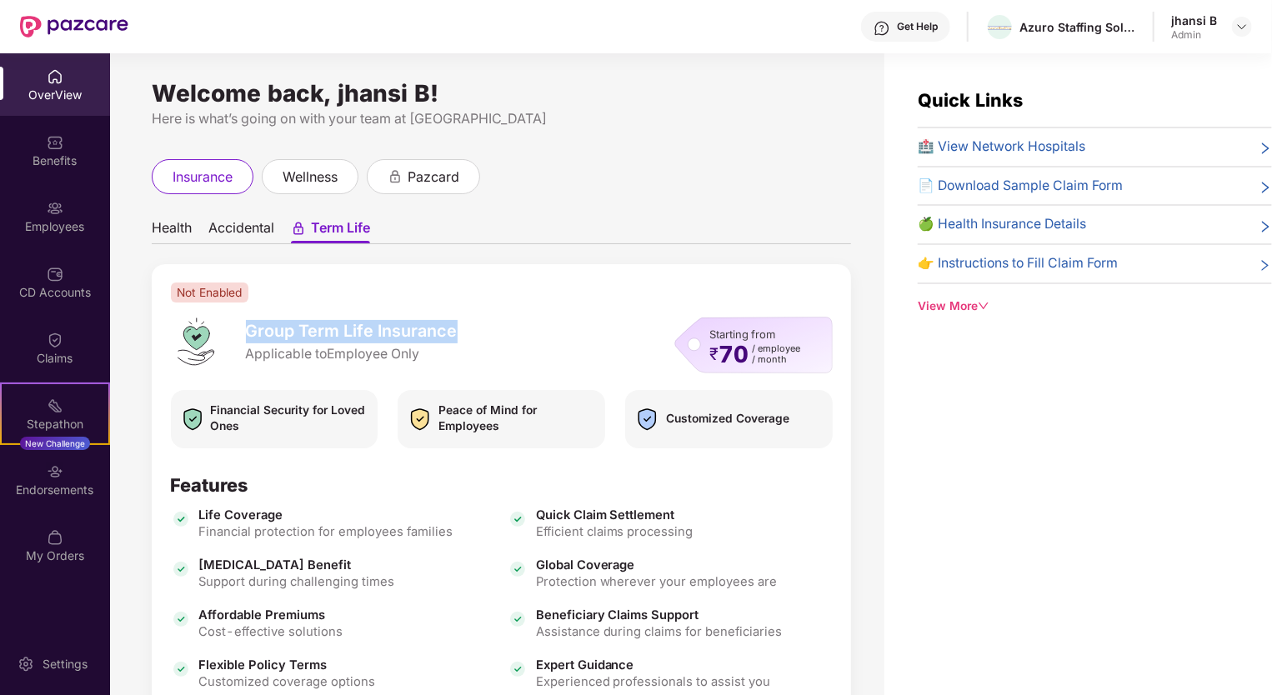
click at [245, 336] on div "Group Term Life Insurance Applicable to Employee Only" at bounding box center [314, 342] width 287 height 50
click at [249, 331] on span "Group Term Life Insurance" at bounding box center [352, 331] width 212 height 23
drag, startPoint x: 249, startPoint y: 331, endPoint x: 528, endPoint y: 331, distance: 278.4
click at [528, 331] on div "Group Term Life Insurance Applicable to Employee Only Starting from ₹ 70 / empl…" at bounding box center [502, 345] width 688 height 57
drag, startPoint x: 528, startPoint y: 331, endPoint x: 489, endPoint y: 351, distance: 43.2
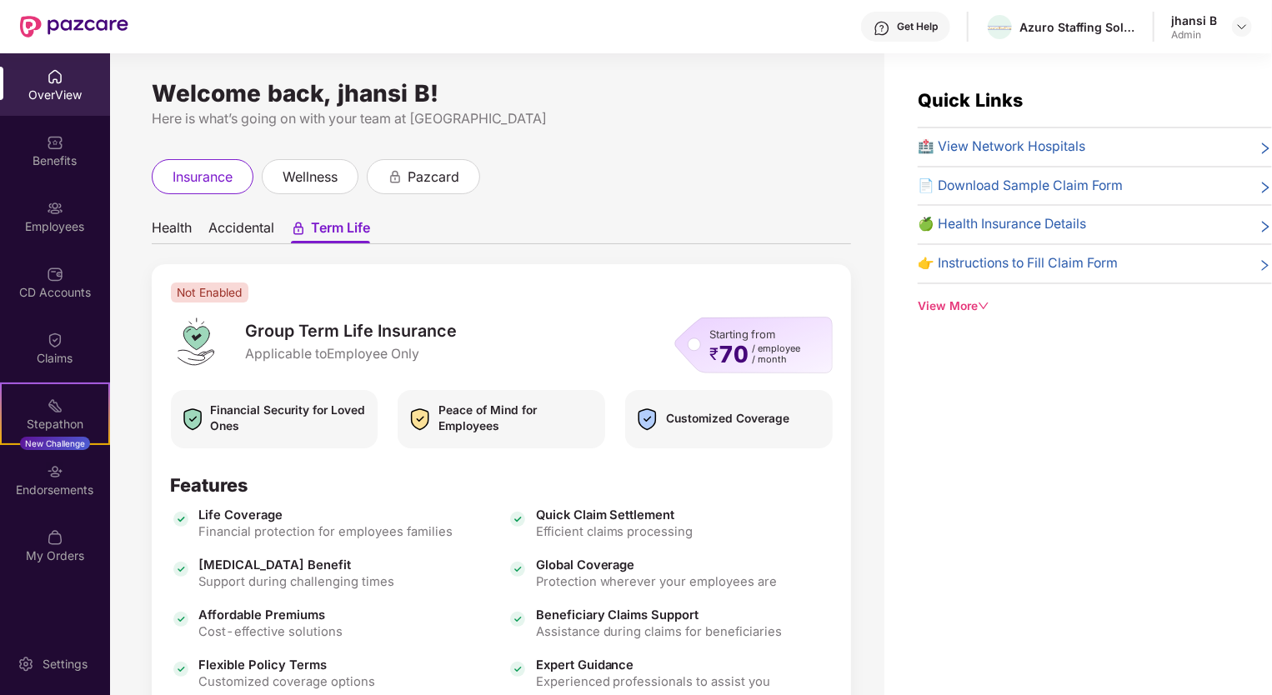
click at [489, 351] on div "Group Term Life Insurance Applicable to Employee Only Starting from ₹ 70 / empl…" at bounding box center [502, 345] width 688 height 57
drag, startPoint x: 468, startPoint y: 333, endPoint x: 260, endPoint y: 334, distance: 207.5
click at [260, 334] on div "Group Term Life Insurance Applicable to Employee Only" at bounding box center [314, 345] width 313 height 57
click at [523, 328] on div "Group Term Life Insurance Applicable to Employee Only Starting from ₹ 70 / empl…" at bounding box center [502, 345] width 688 height 57
click at [248, 232] on span "Accidental" at bounding box center [241, 231] width 66 height 24
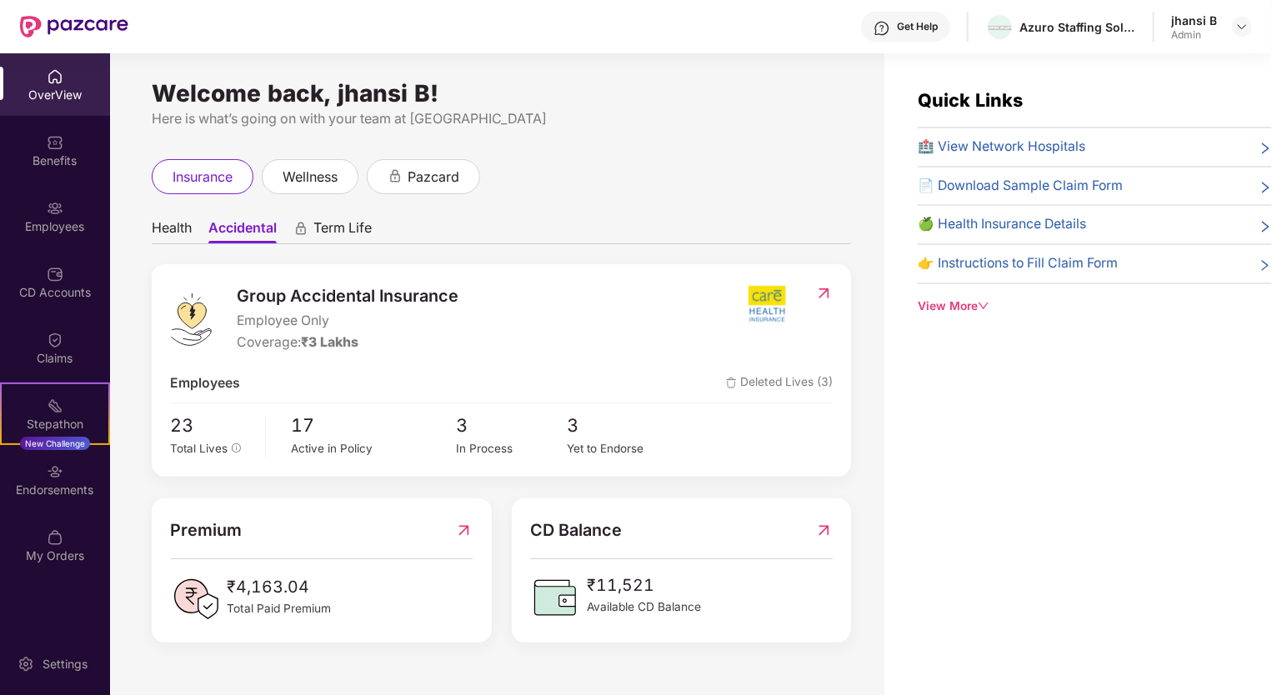
click at [180, 231] on span "Health" at bounding box center [172, 231] width 40 height 24
click at [347, 233] on span "Term Life" at bounding box center [342, 231] width 58 height 24
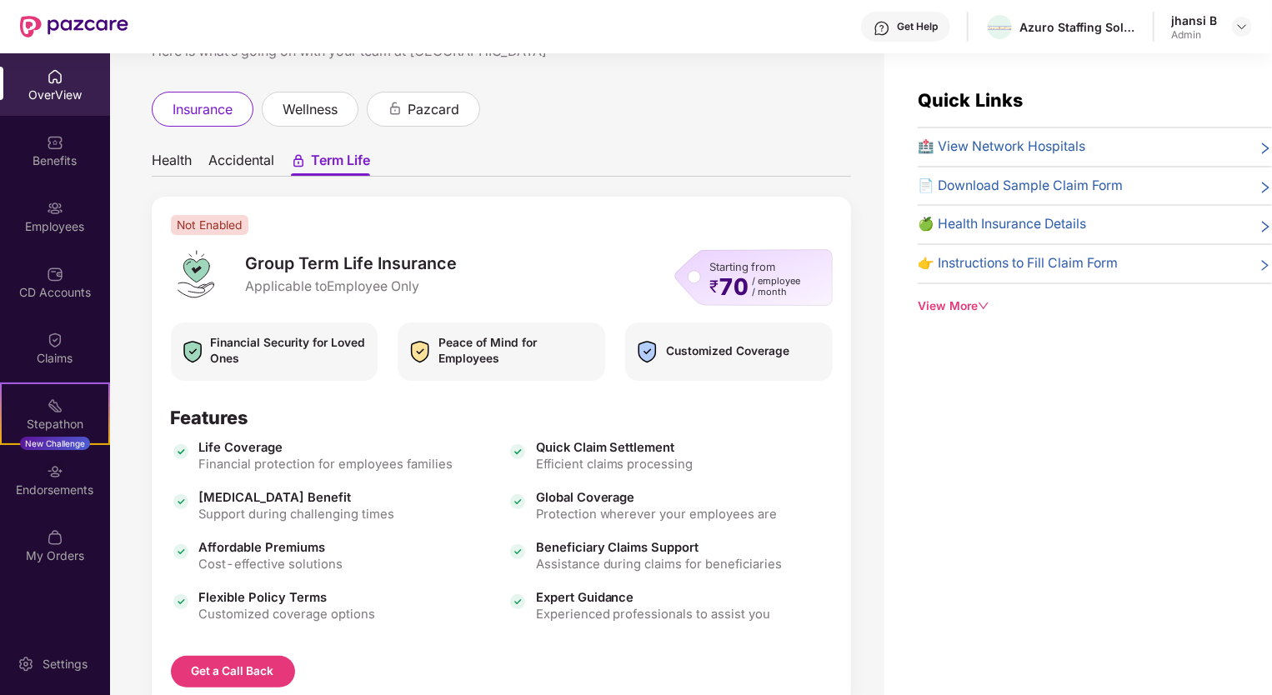
scroll to position [116, 0]
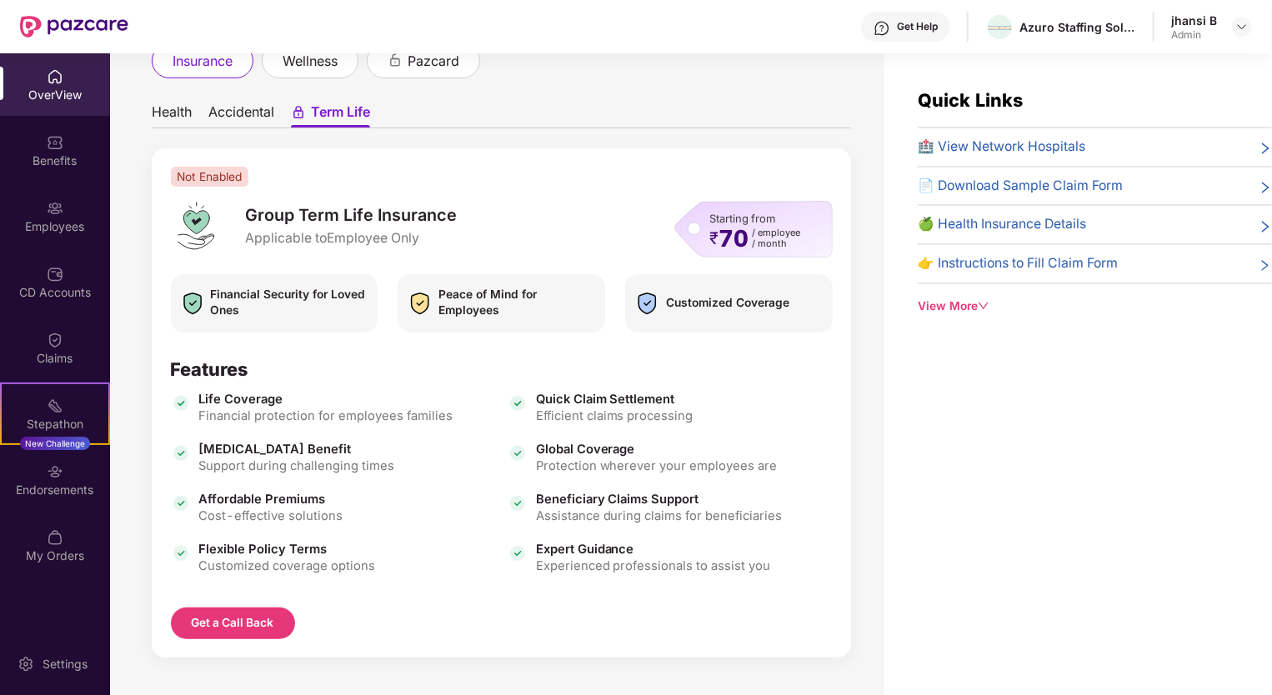
click at [693, 228] on div "Starting from ₹ 70 / employee / month" at bounding box center [753, 229] width 158 height 57
click at [693, 230] on div "Starting from ₹ 70 / employee / month" at bounding box center [753, 229] width 158 height 57
click at [771, 244] on span "/ month" at bounding box center [776, 243] width 48 height 11
click at [244, 625] on button "Get a Call Back" at bounding box center [233, 624] width 124 height 32
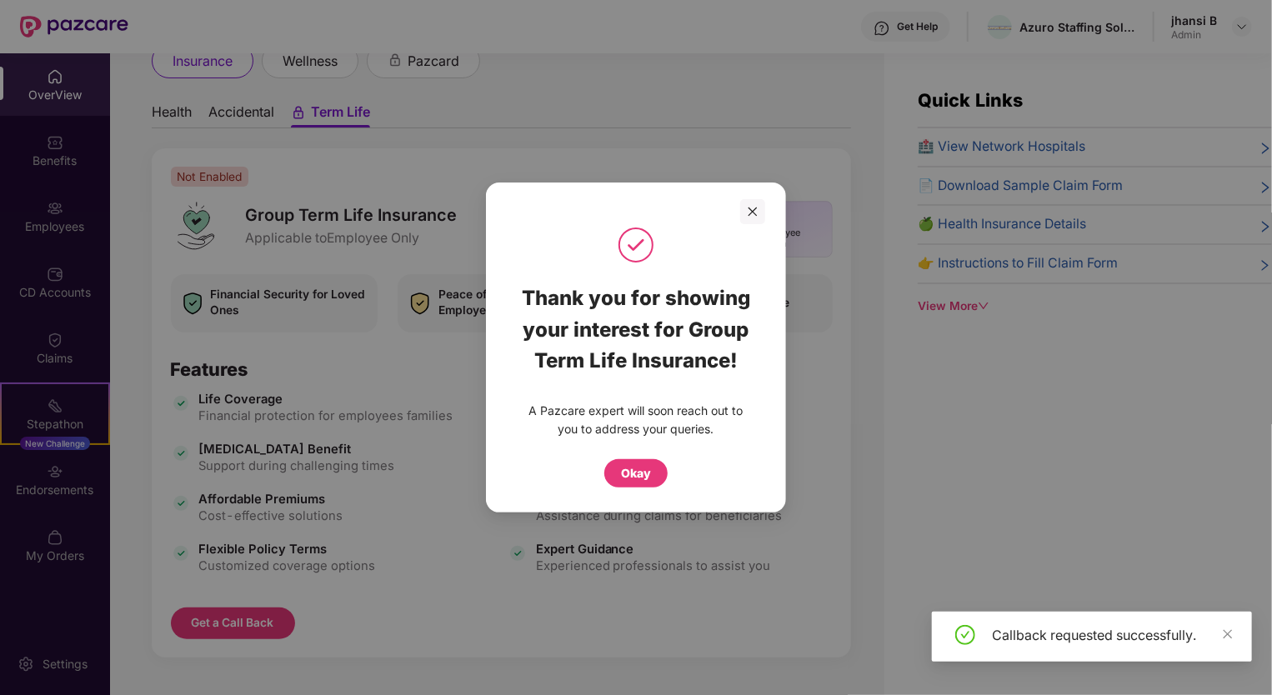
click at [631, 473] on div "Okay" at bounding box center [636, 473] width 30 height 18
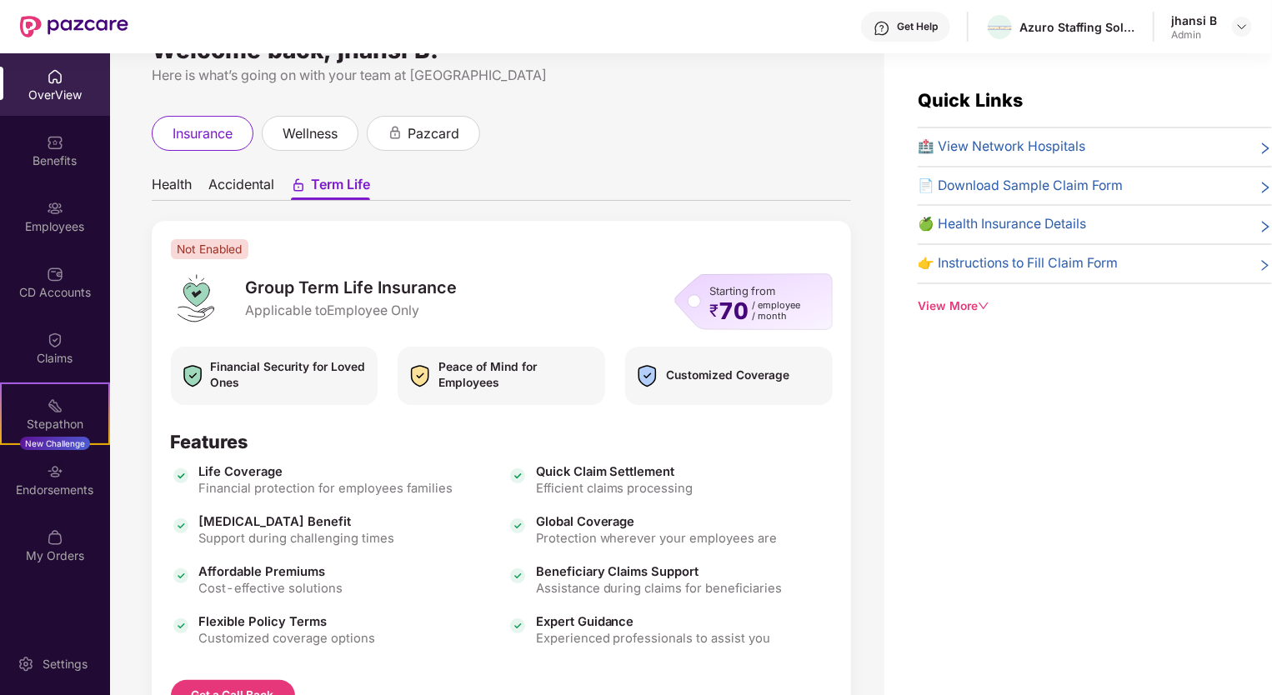
scroll to position [0, 0]
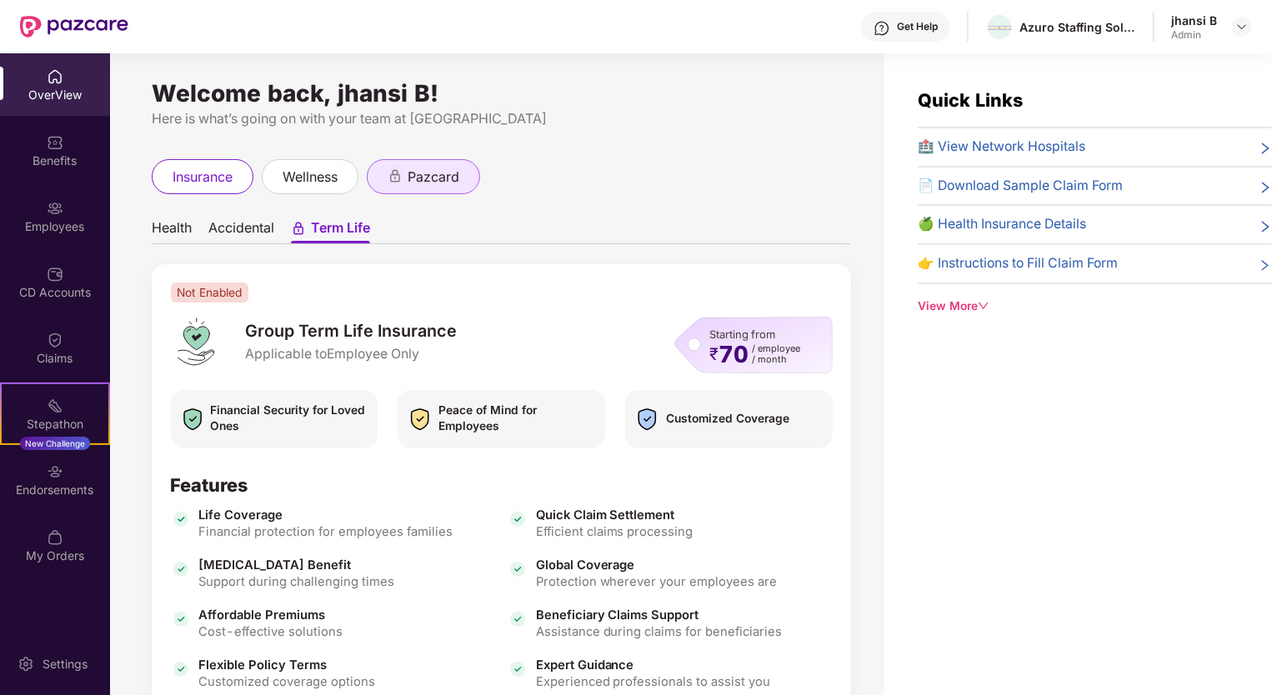
click at [449, 174] on span "pazcard" at bounding box center [434, 177] width 52 height 21
